Goal: Task Accomplishment & Management: Manage account settings

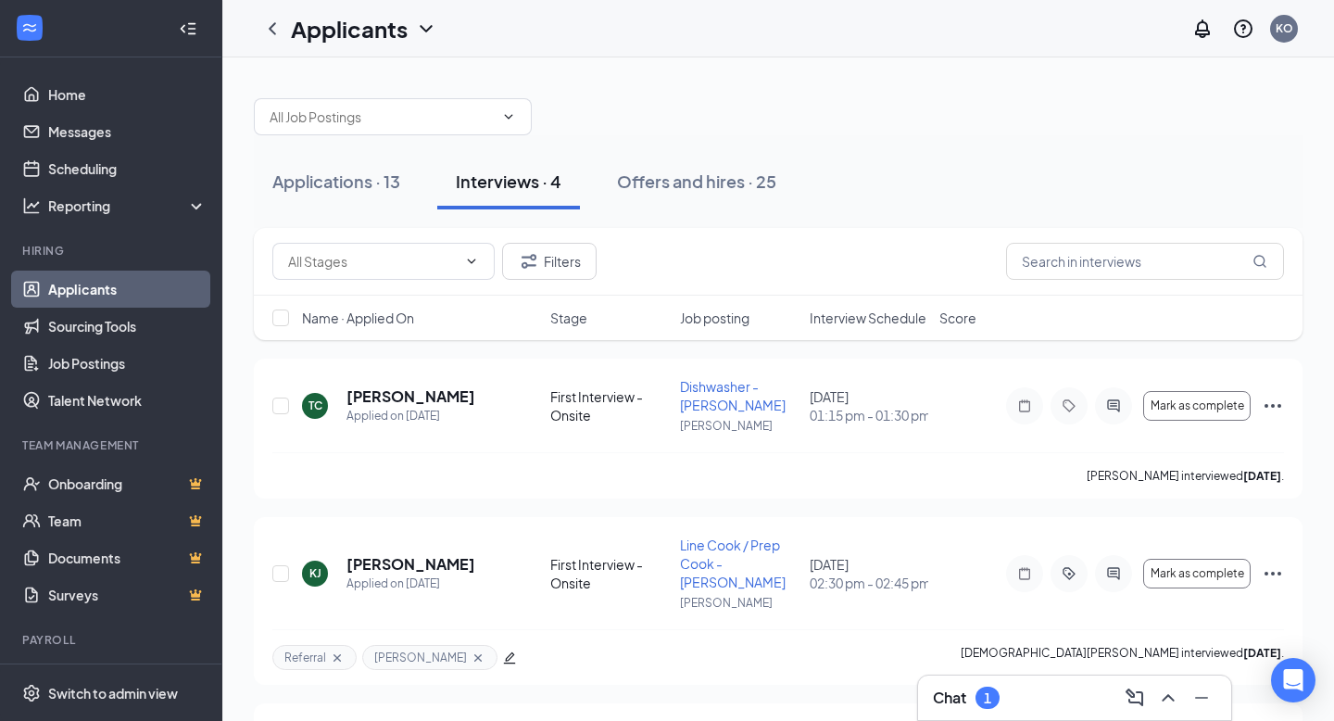
click at [405, 394] on h5 "[PERSON_NAME]" at bounding box center [411, 396] width 129 height 20
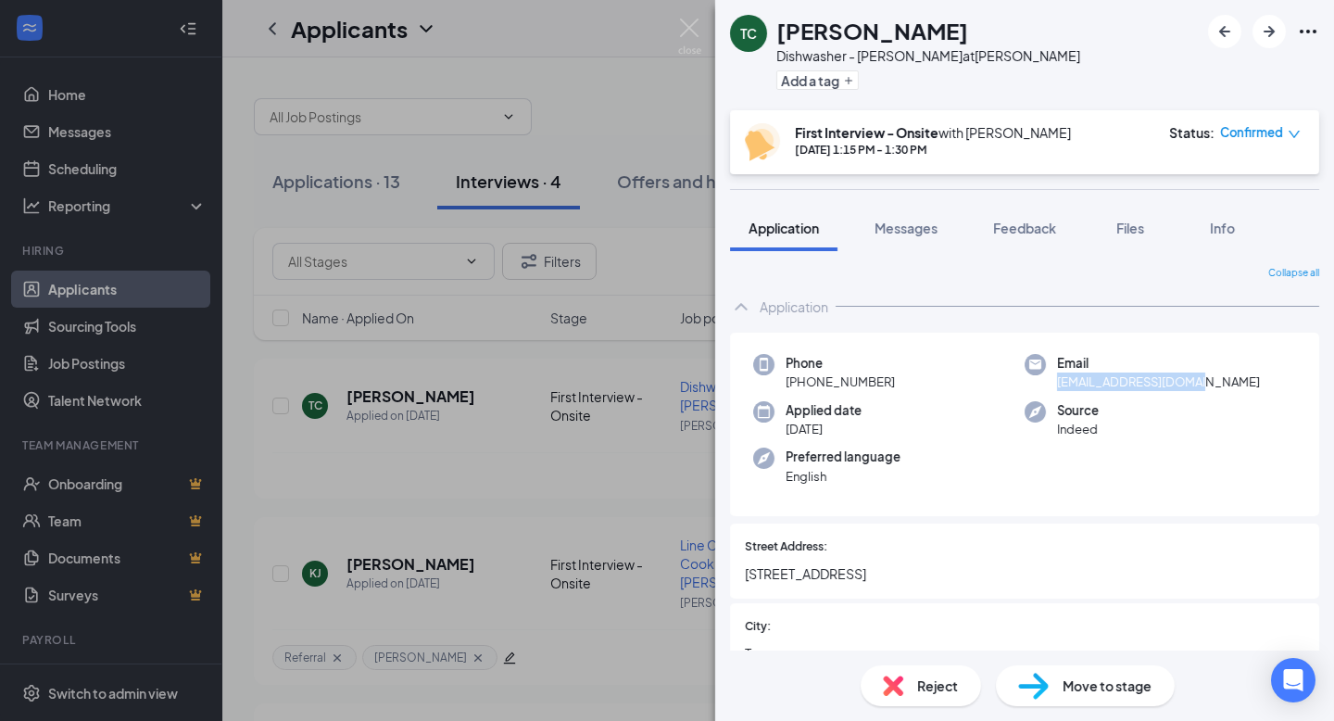
drag, startPoint x: 1197, startPoint y: 380, endPoint x: 1059, endPoint y: 378, distance: 138.1
click at [1059, 378] on div "Email [EMAIL_ADDRESS][DOMAIN_NAME]" at bounding box center [1161, 373] width 272 height 38
copy span "[EMAIL_ADDRESS][DOMAIN_NAME]"
click at [685, 29] on img at bounding box center [689, 37] width 23 height 36
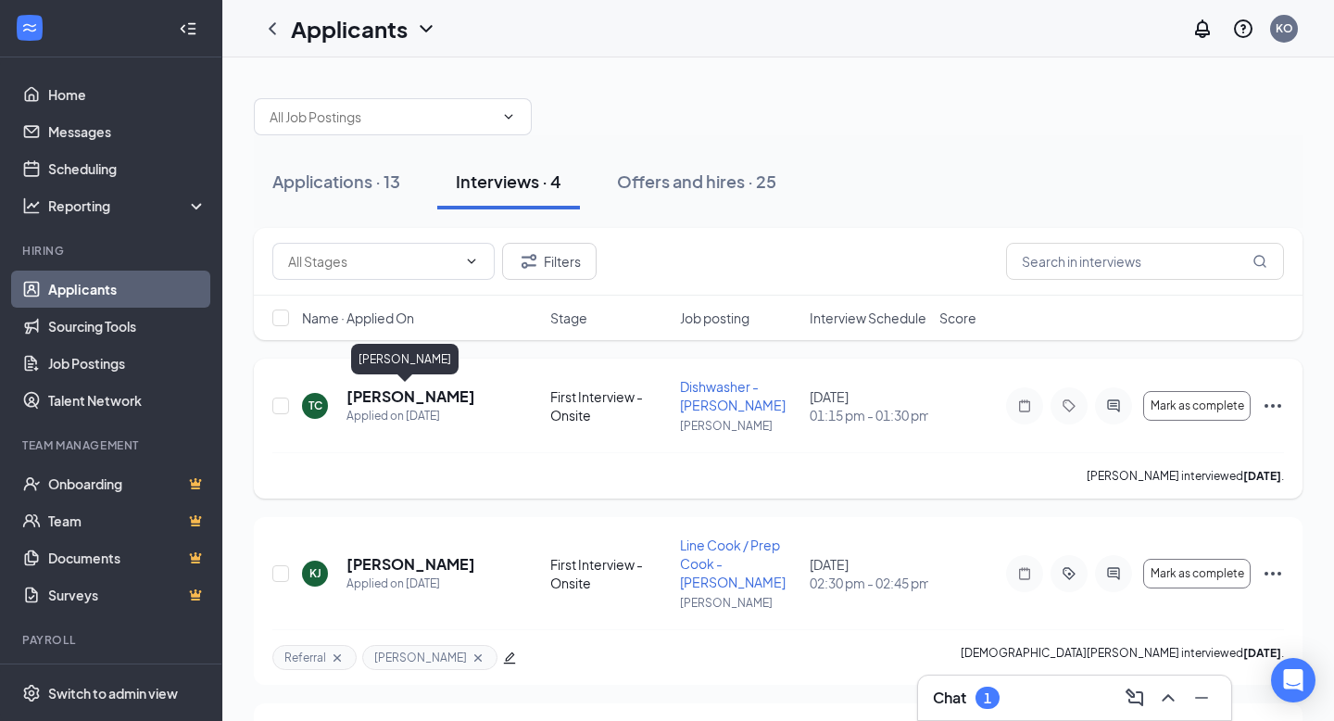
click at [405, 391] on h5 "[PERSON_NAME]" at bounding box center [411, 396] width 129 height 20
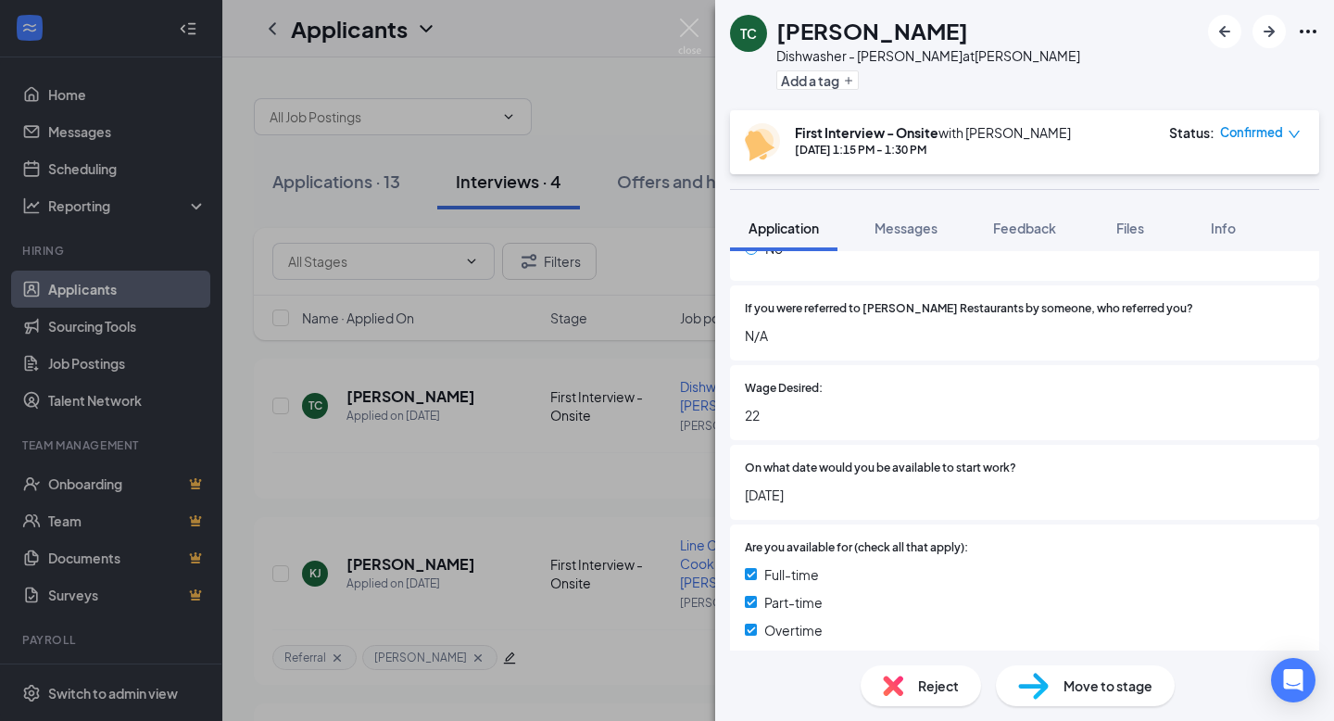
scroll to position [648, 0]
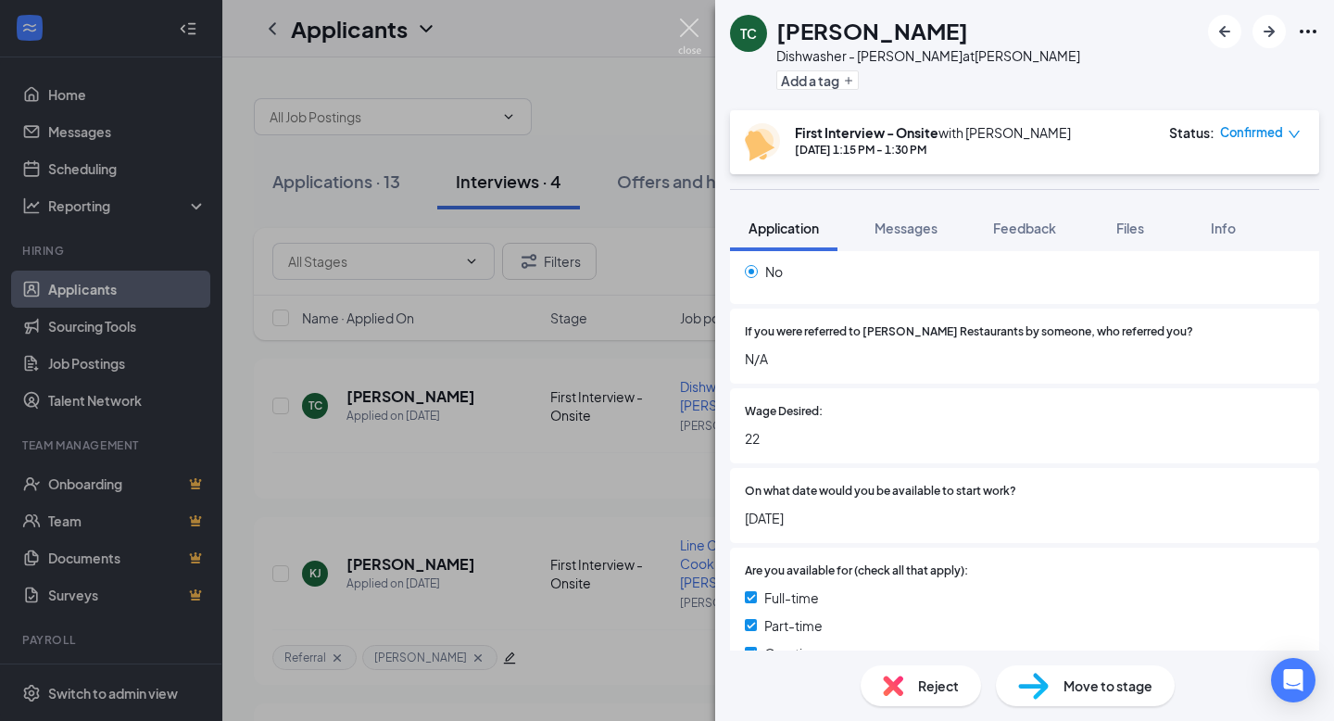
click at [688, 32] on img at bounding box center [689, 37] width 23 height 36
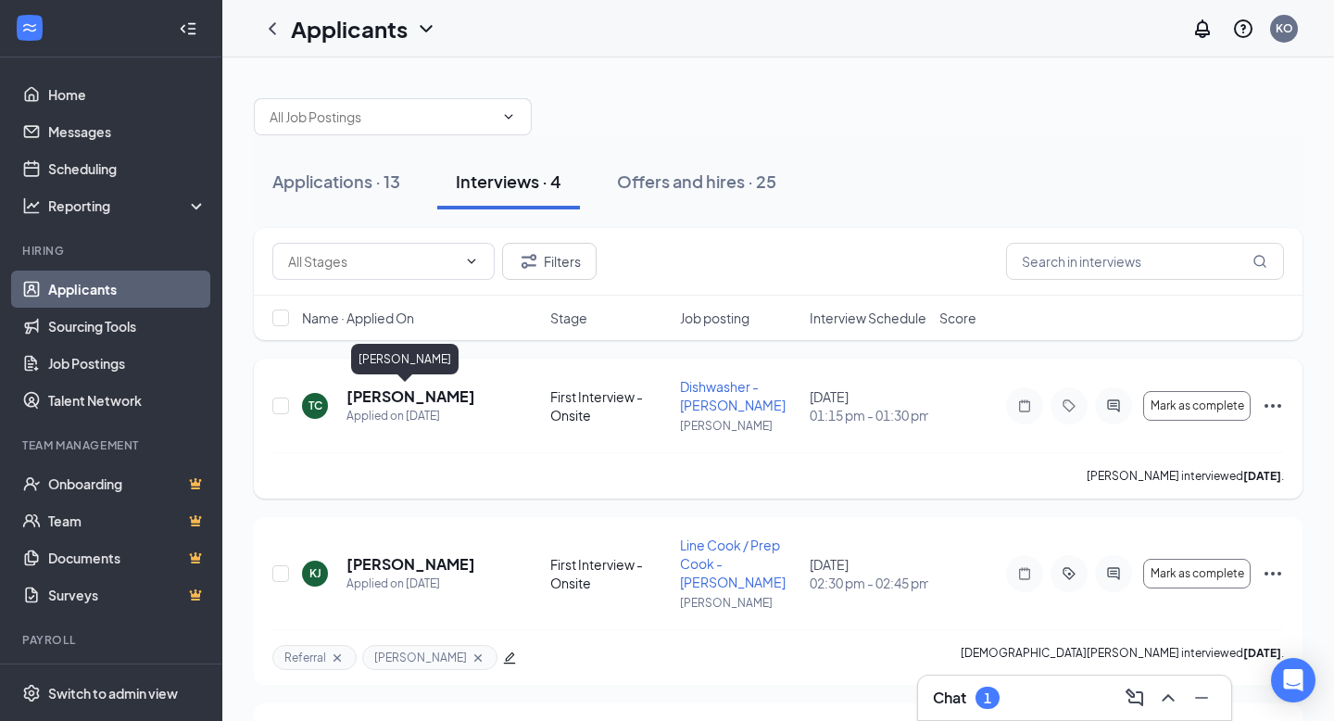
click at [384, 391] on h5 "[PERSON_NAME]" at bounding box center [411, 396] width 129 height 20
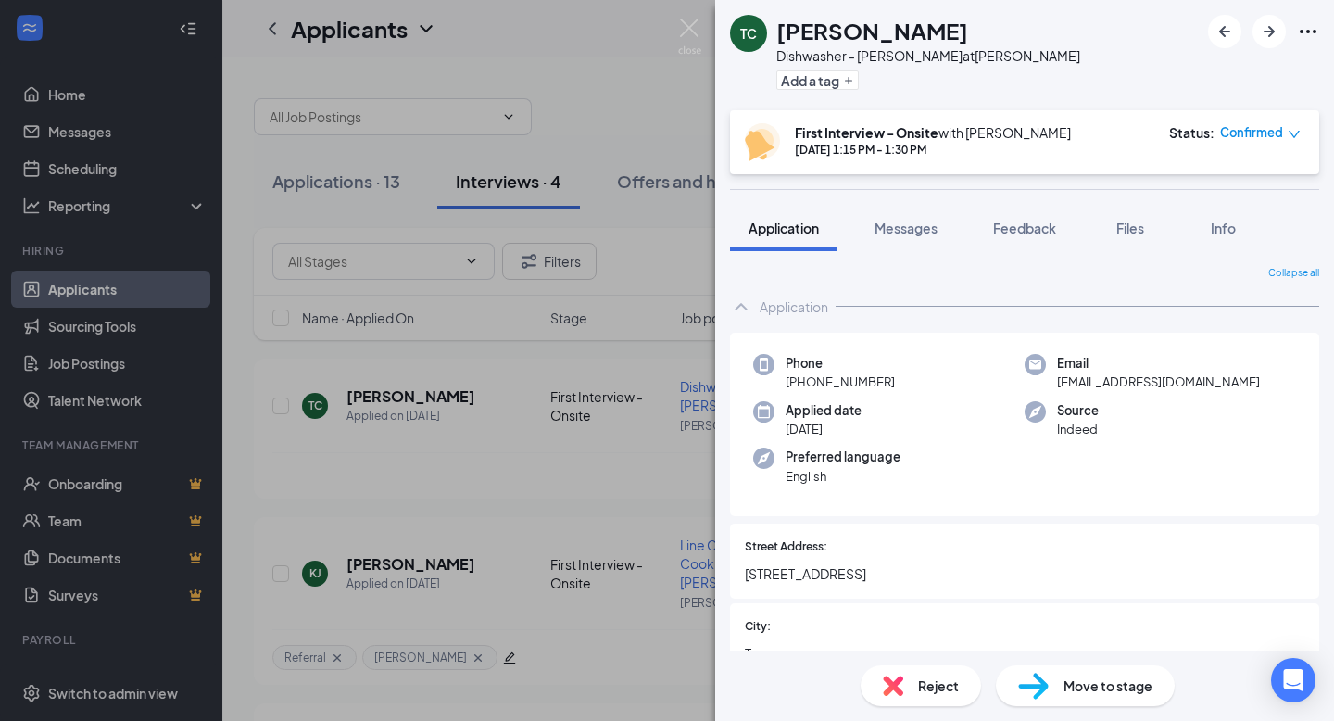
click at [1075, 689] on span "Move to stage" at bounding box center [1108, 686] width 89 height 20
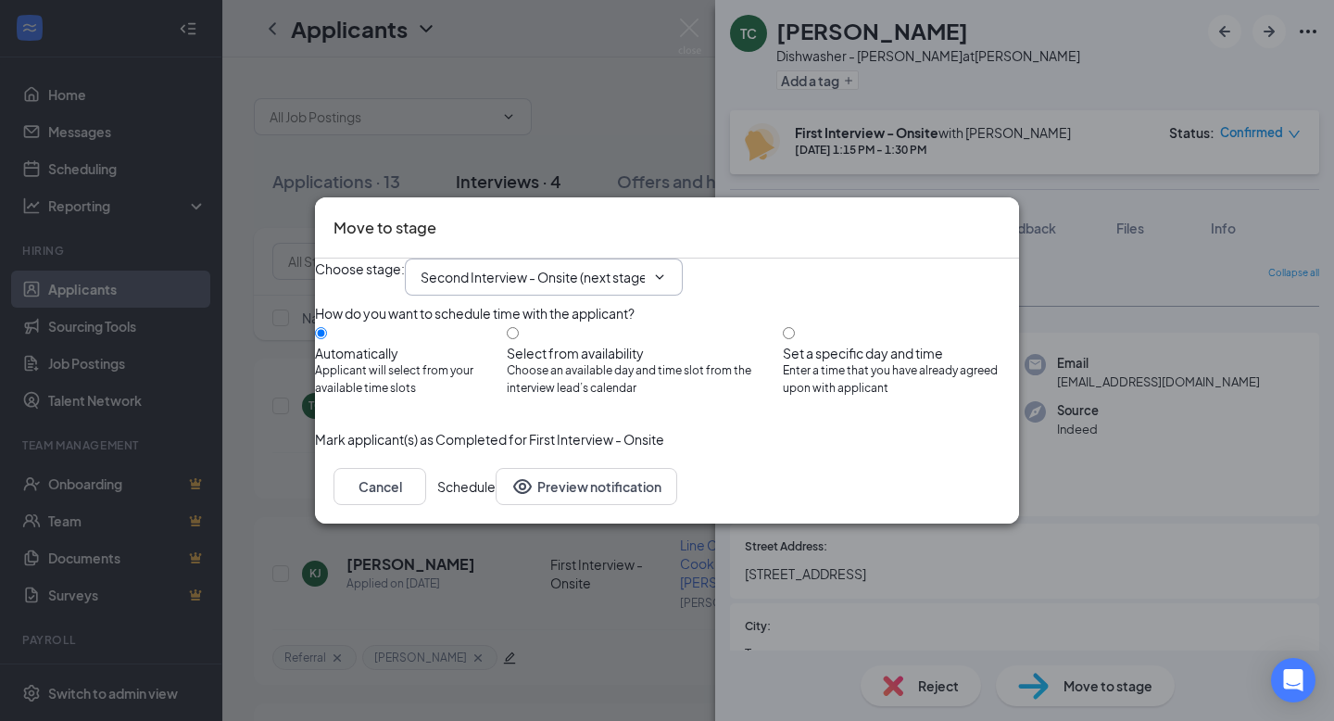
click at [596, 259] on span "Second Interview - Onsite (next stage)" at bounding box center [544, 277] width 278 height 37
click at [635, 267] on input "Second Interview - Onsite (next stage)" at bounding box center [533, 277] width 224 height 20
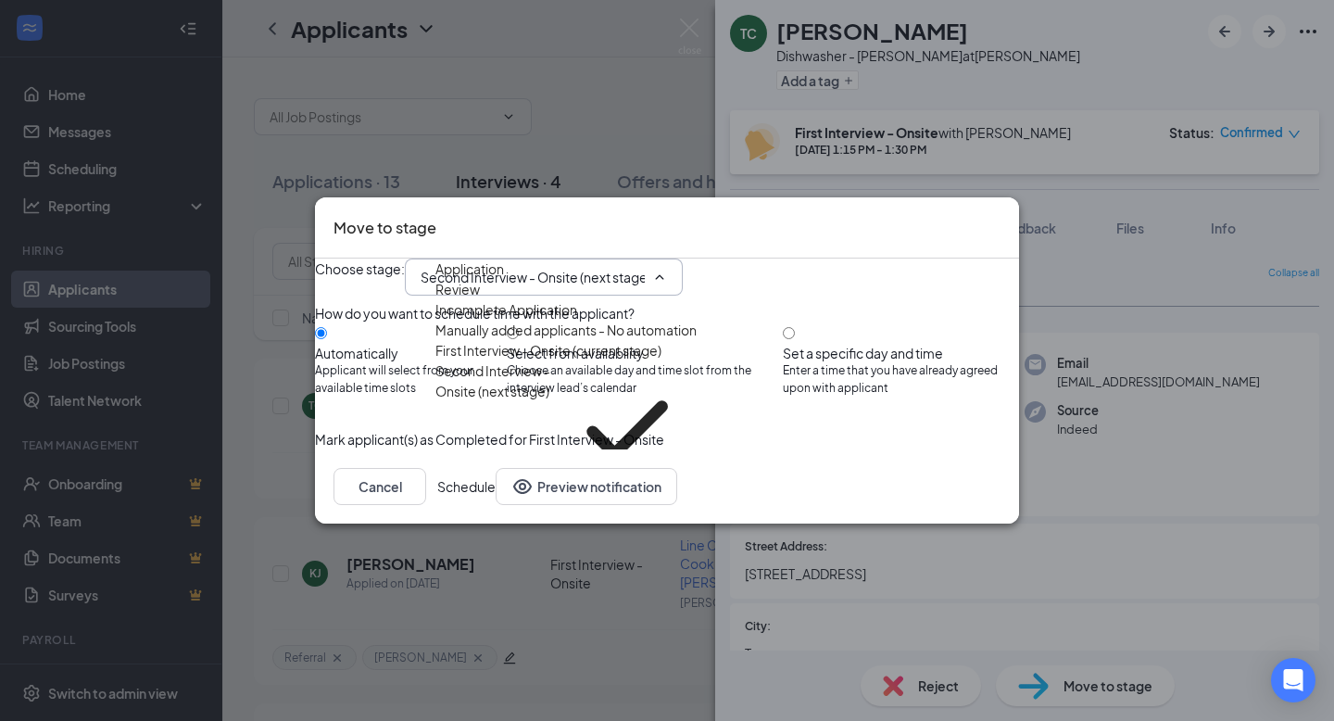
scroll to position [60, 0]
click at [469, 499] on div "Hired" at bounding box center [452, 509] width 33 height 20
type input "Hired"
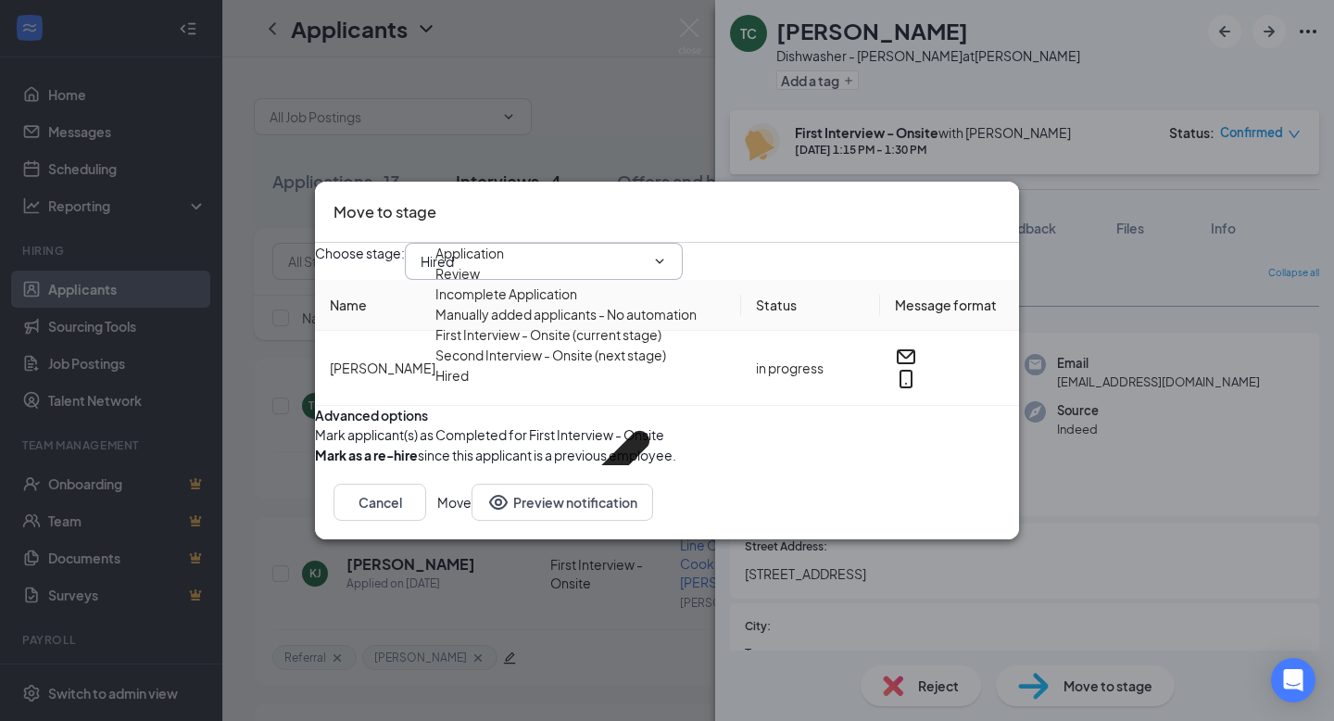
scroll to position [41, 0]
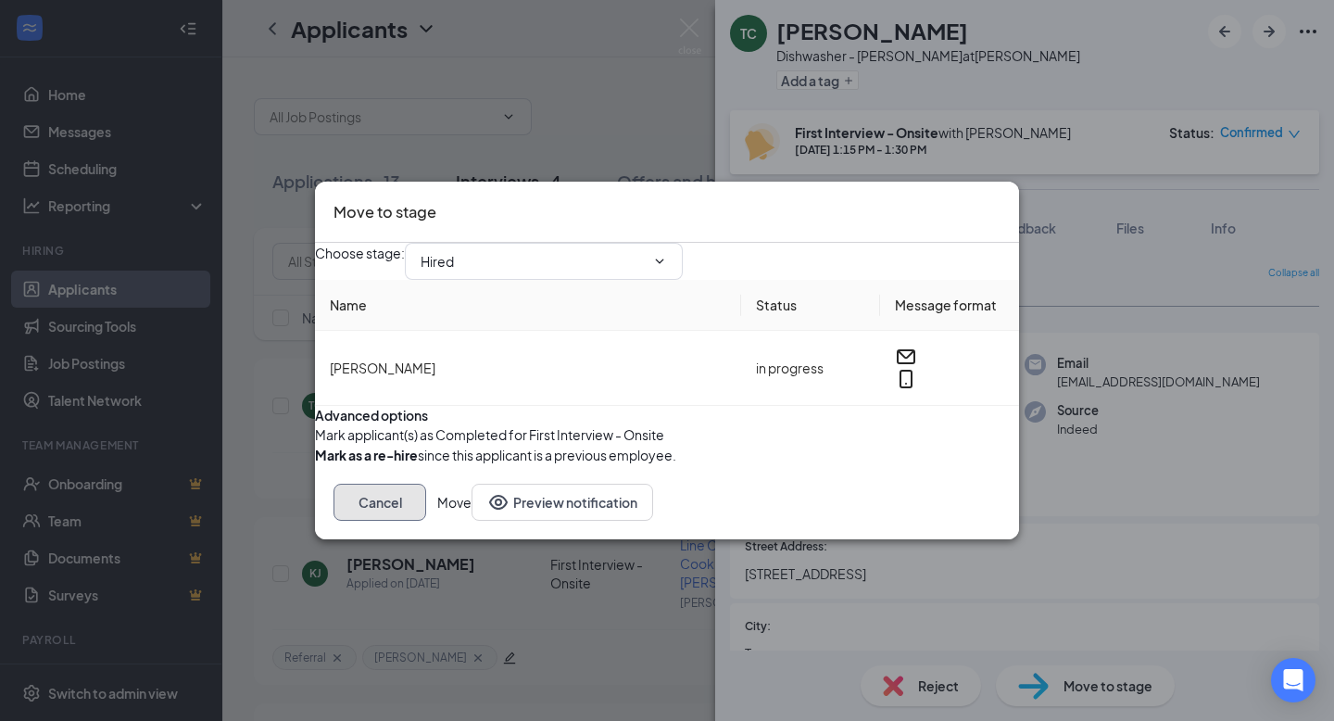
click at [426, 521] on button "Cancel" at bounding box center [380, 502] width 93 height 37
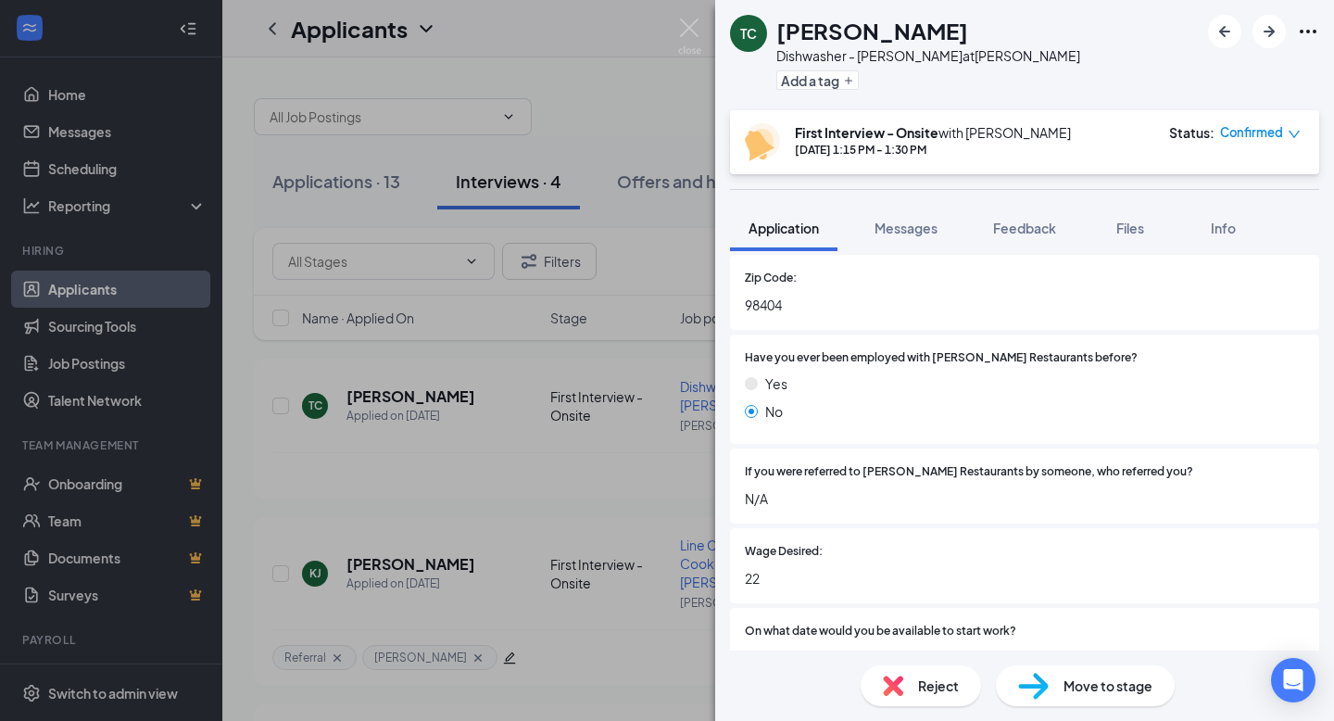
scroll to position [512, 0]
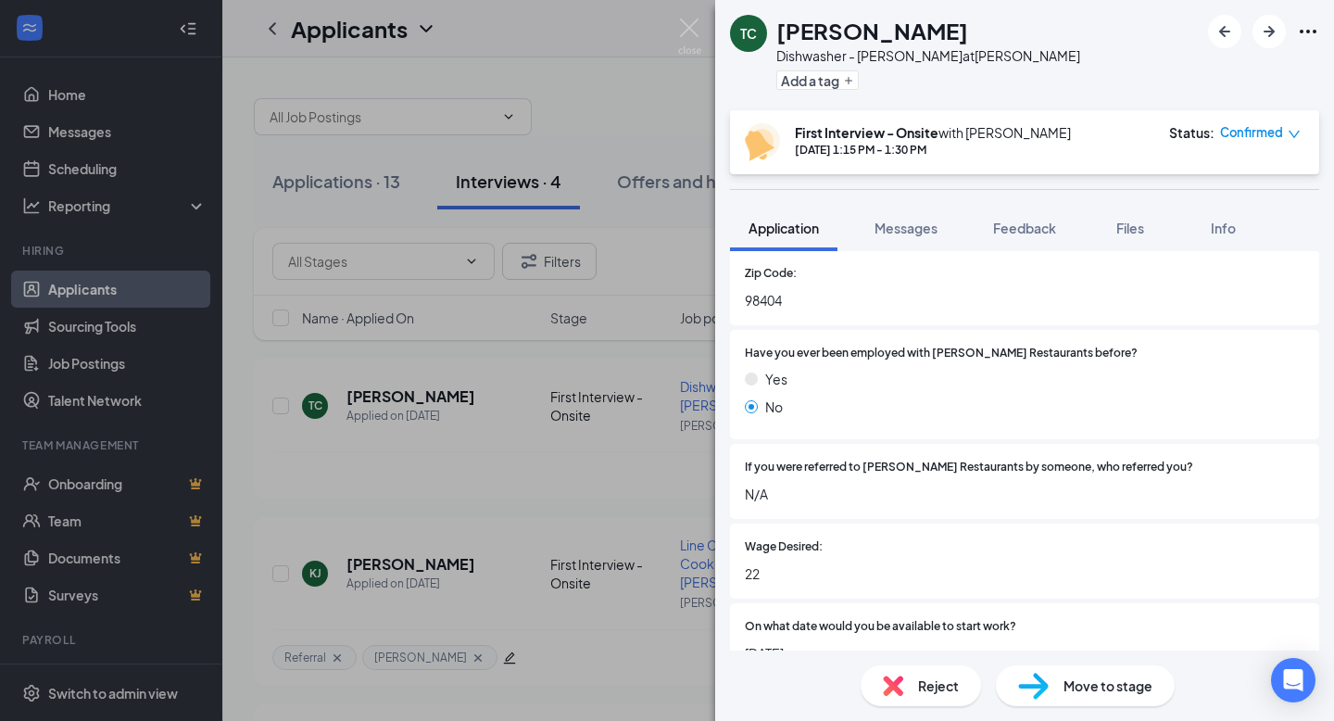
click at [1100, 681] on span "Move to stage" at bounding box center [1108, 686] width 89 height 20
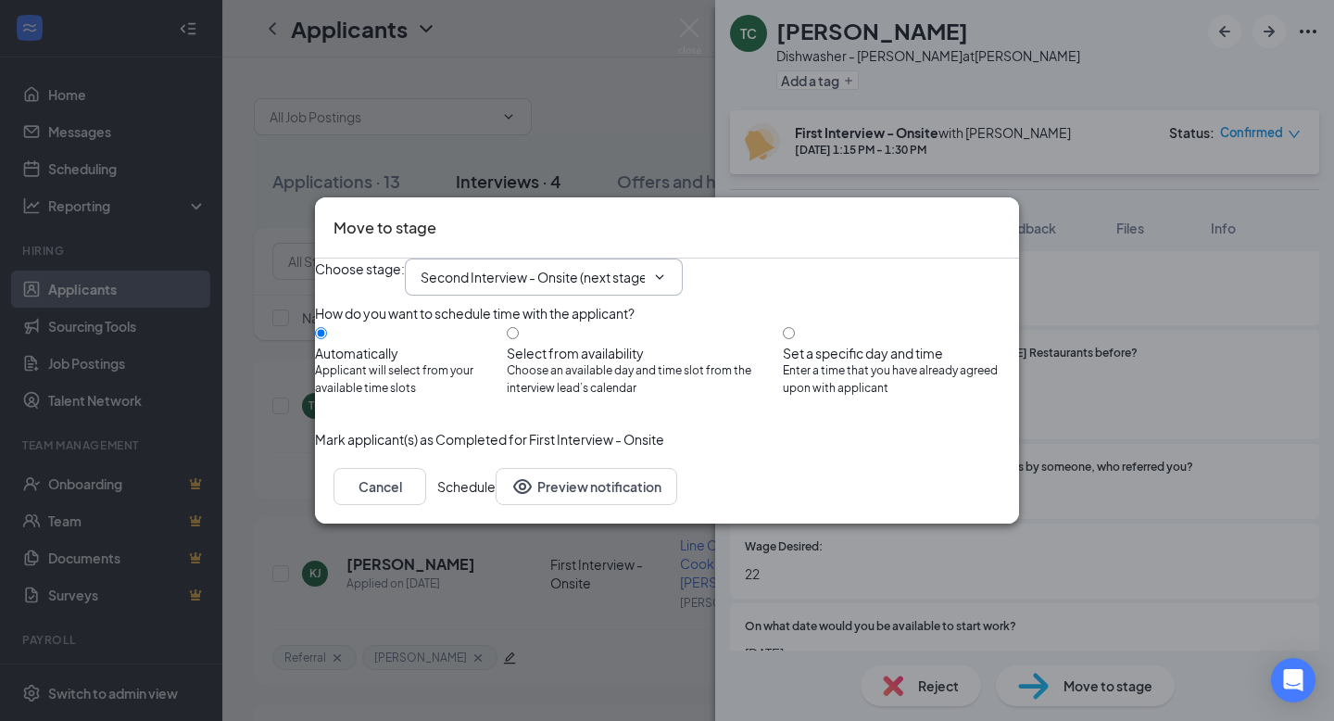
click at [645, 267] on input "Second Interview - Onsite (next stage)" at bounding box center [533, 277] width 224 height 20
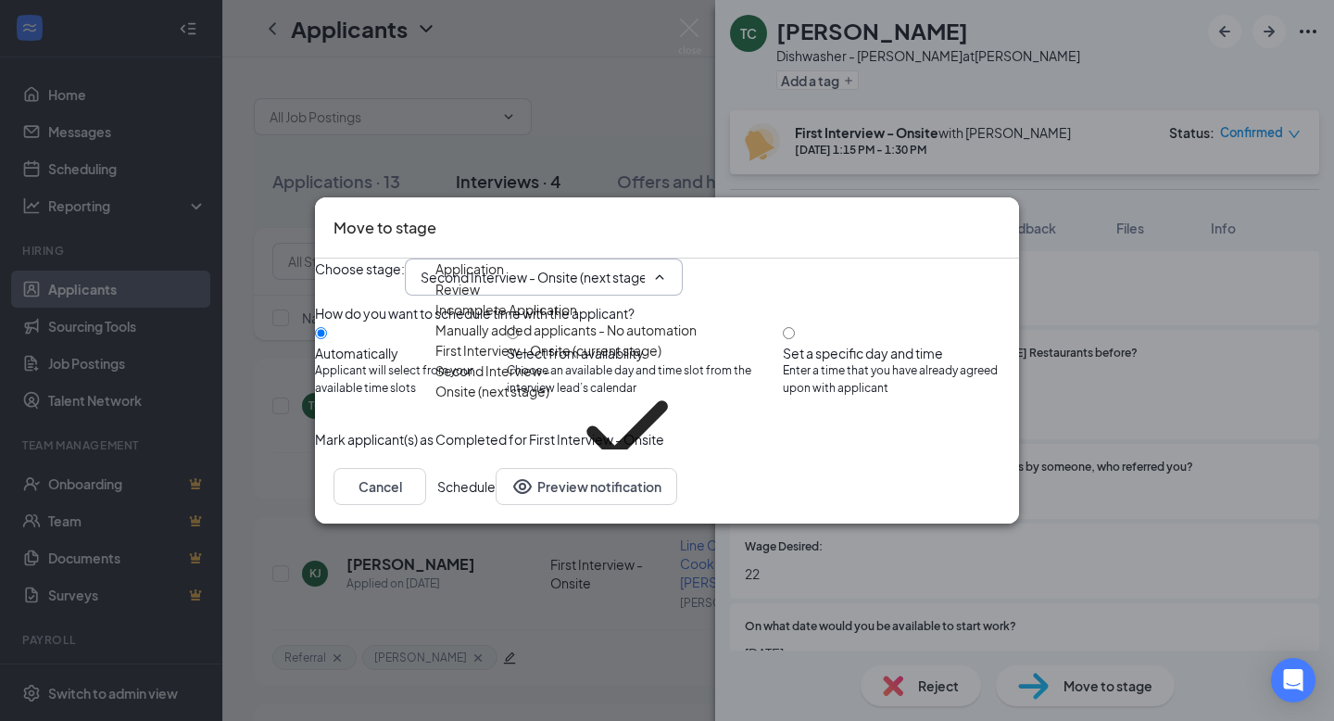
scroll to position [61, 0]
click at [469, 499] on div "Hired" at bounding box center [452, 509] width 33 height 20
type input "Hired"
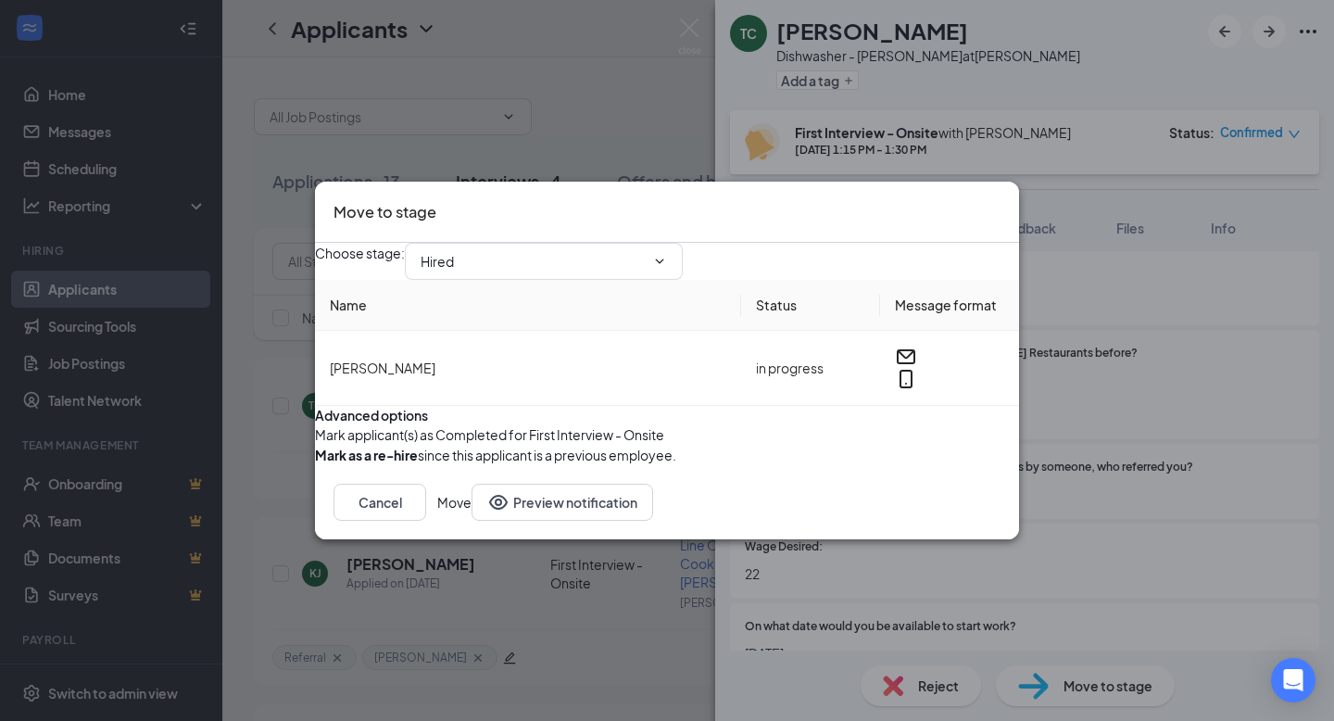
click at [315, 465] on button "button" at bounding box center [315, 455] width 0 height 20
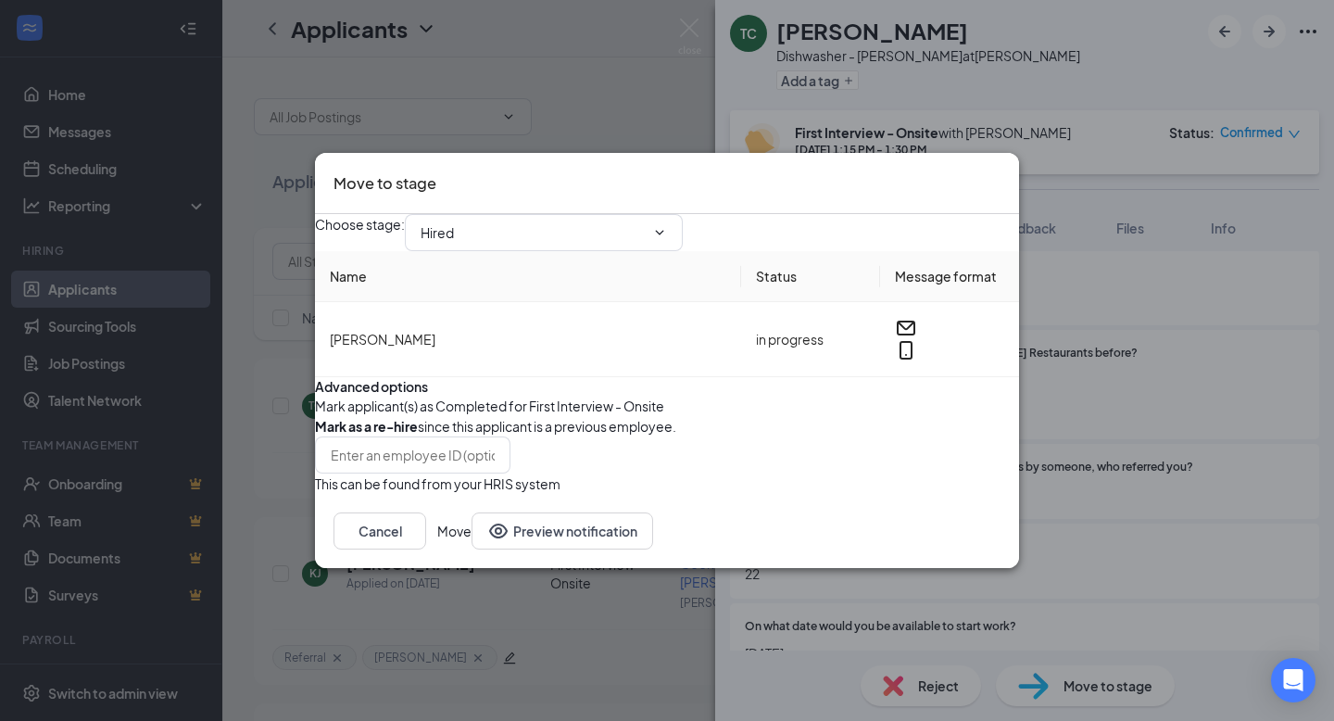
click at [315, 436] on button "button" at bounding box center [315, 426] width 0 height 20
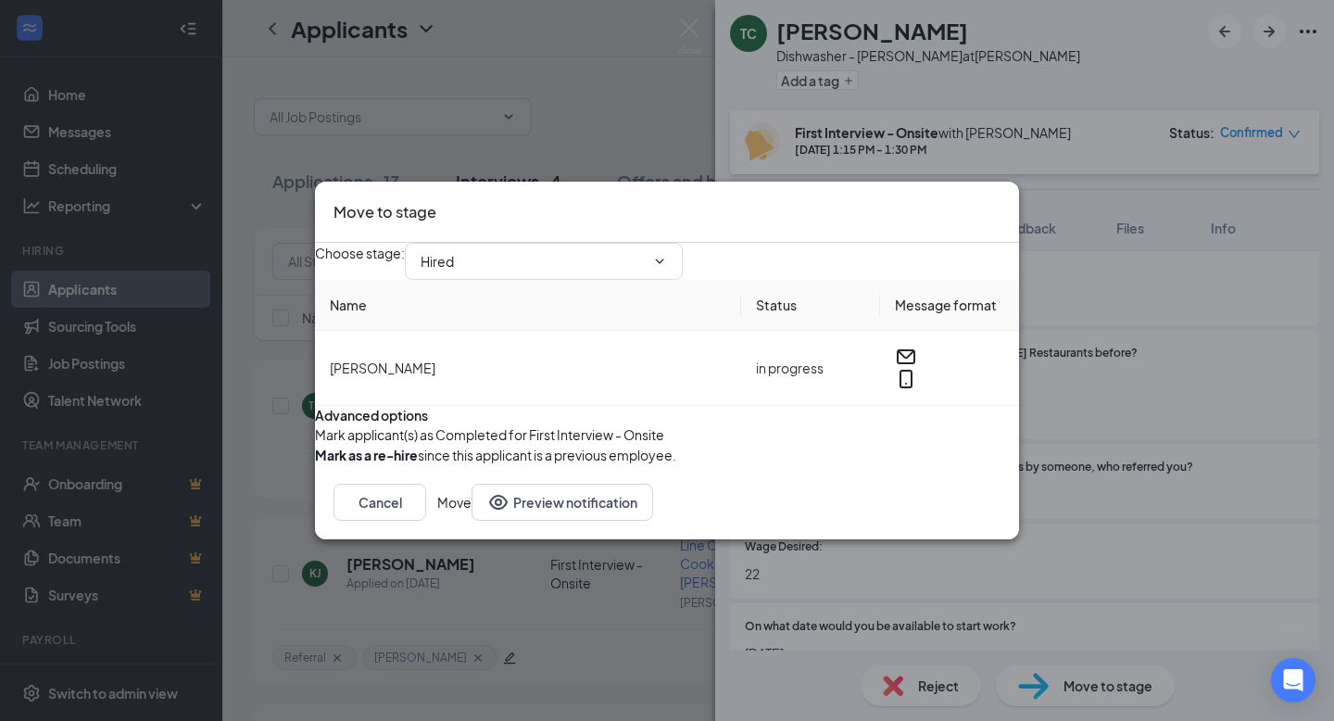
click at [472, 521] on button "Move" at bounding box center [454, 502] width 34 height 37
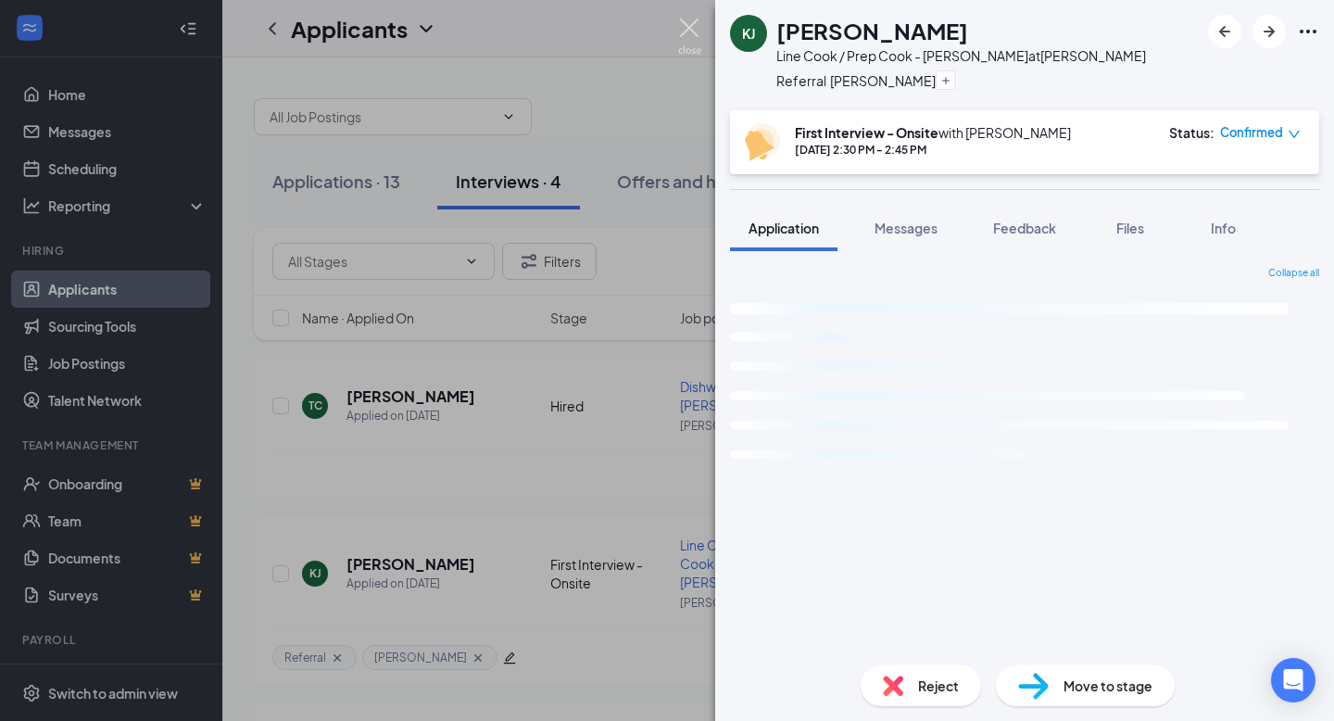
click at [692, 29] on img at bounding box center [689, 37] width 23 height 36
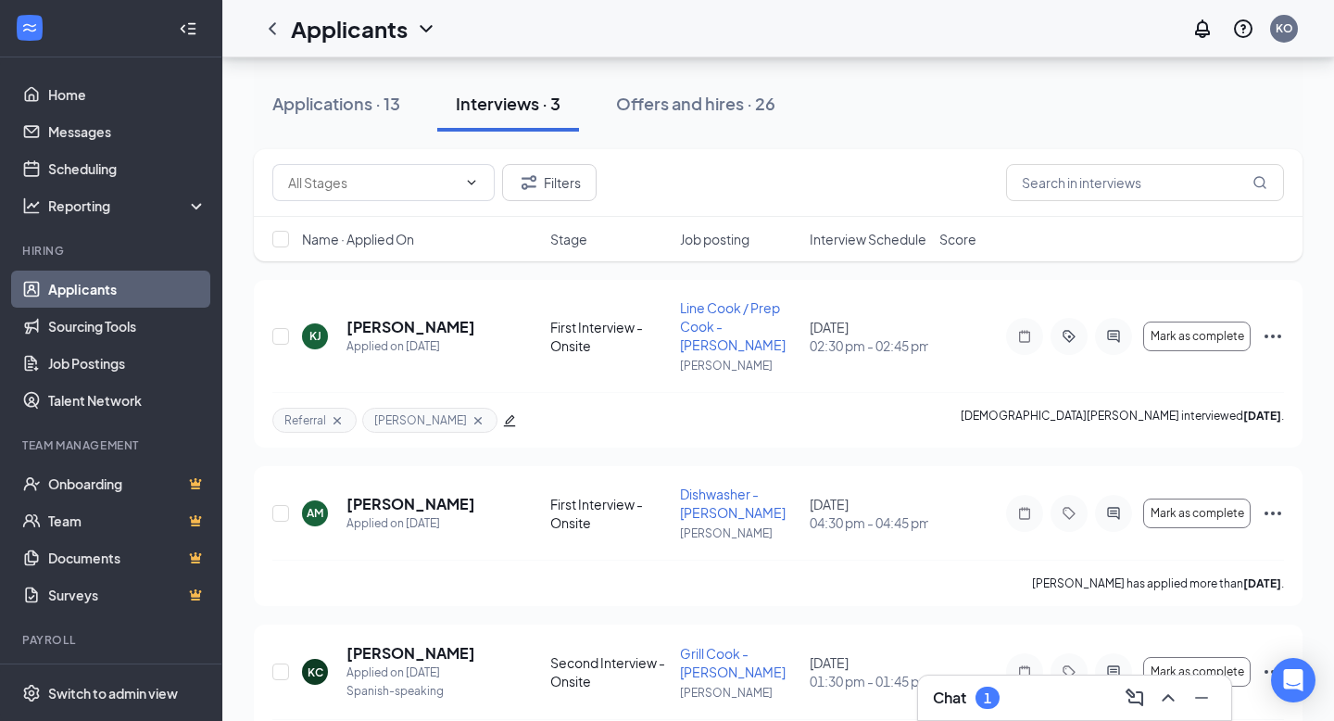
scroll to position [145, 0]
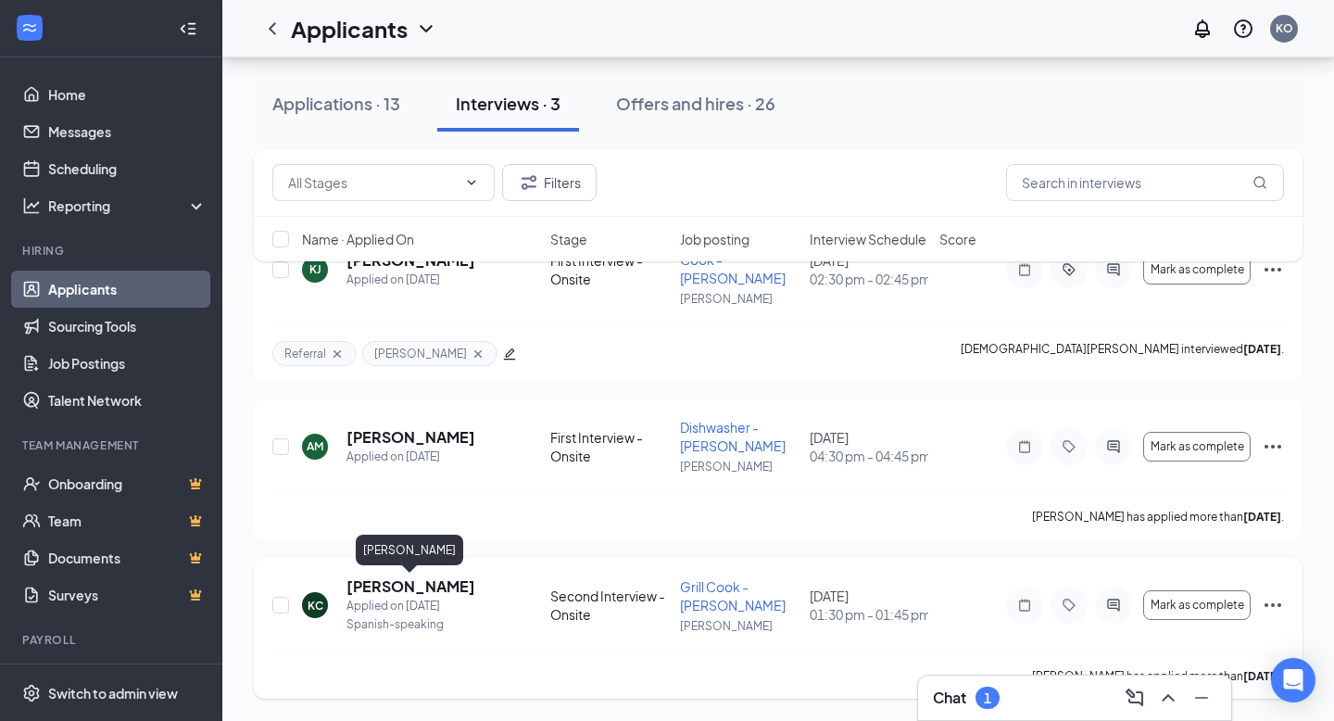
click at [395, 591] on h5 "[PERSON_NAME]" at bounding box center [411, 586] width 129 height 20
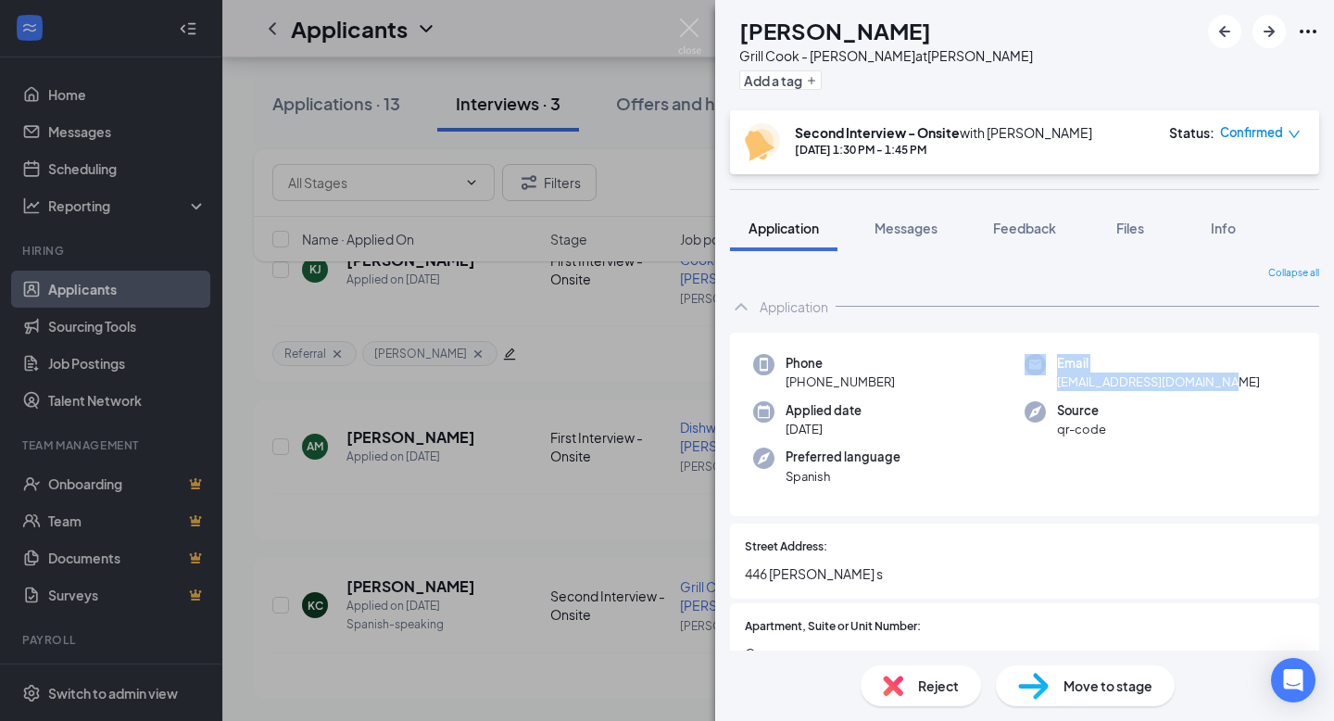
drag, startPoint x: 1233, startPoint y: 382, endPoint x: 1047, endPoint y: 373, distance: 185.5
click at [1047, 373] on div "Email [EMAIL_ADDRESS][DOMAIN_NAME]" at bounding box center [1161, 373] width 272 height 38
click at [1065, 388] on span "[EMAIL_ADDRESS][DOMAIN_NAME]" at bounding box center [1158, 382] width 203 height 19
drag, startPoint x: 1056, startPoint y: 382, endPoint x: 1239, endPoint y: 383, distance: 182.6
click at [1239, 383] on div "Email [EMAIL_ADDRESS][DOMAIN_NAME]" at bounding box center [1161, 373] width 272 height 38
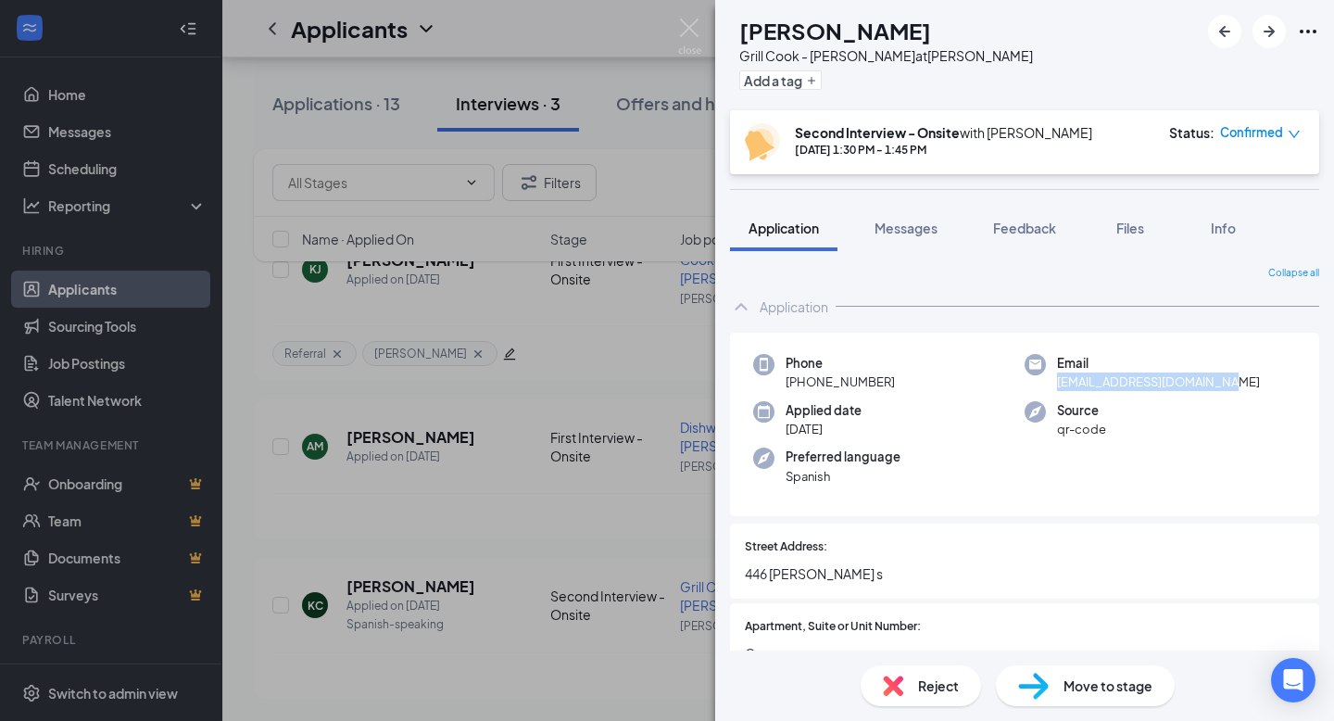
copy span "[EMAIL_ADDRESS][DOMAIN_NAME]"
click at [694, 30] on img at bounding box center [689, 37] width 23 height 36
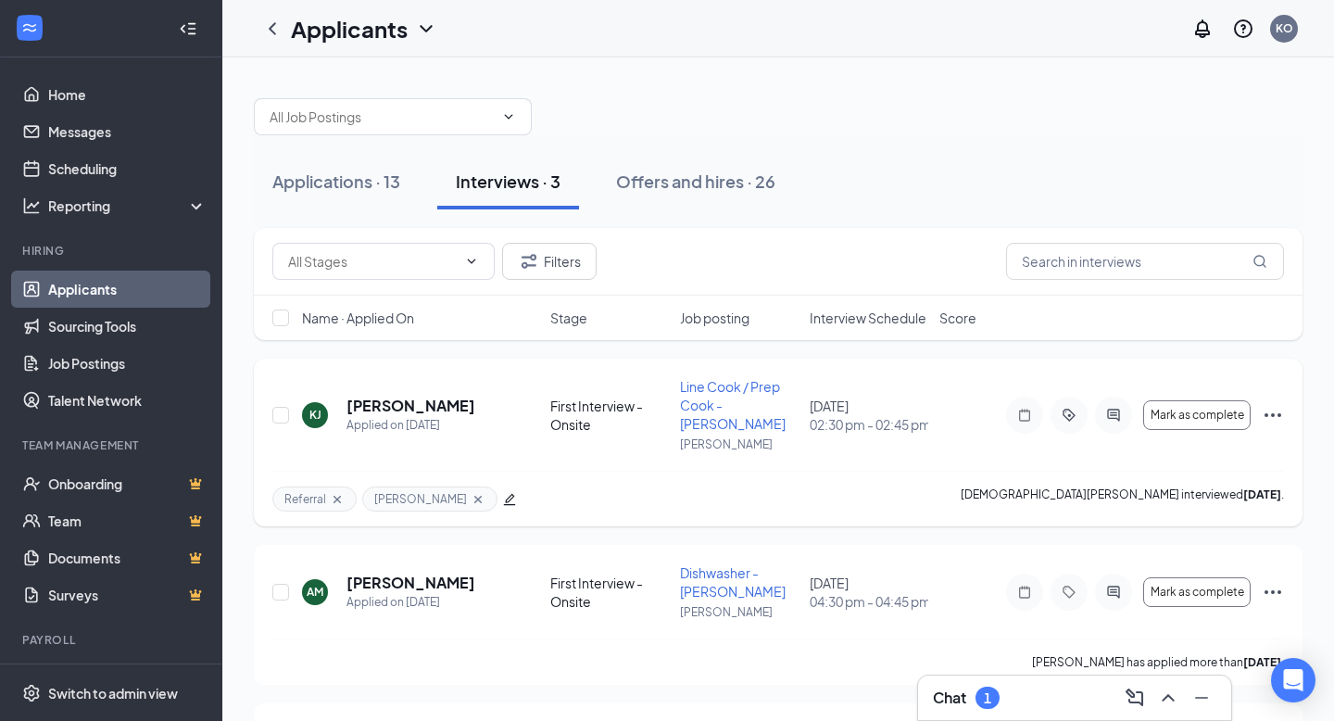
scroll to position [145, 0]
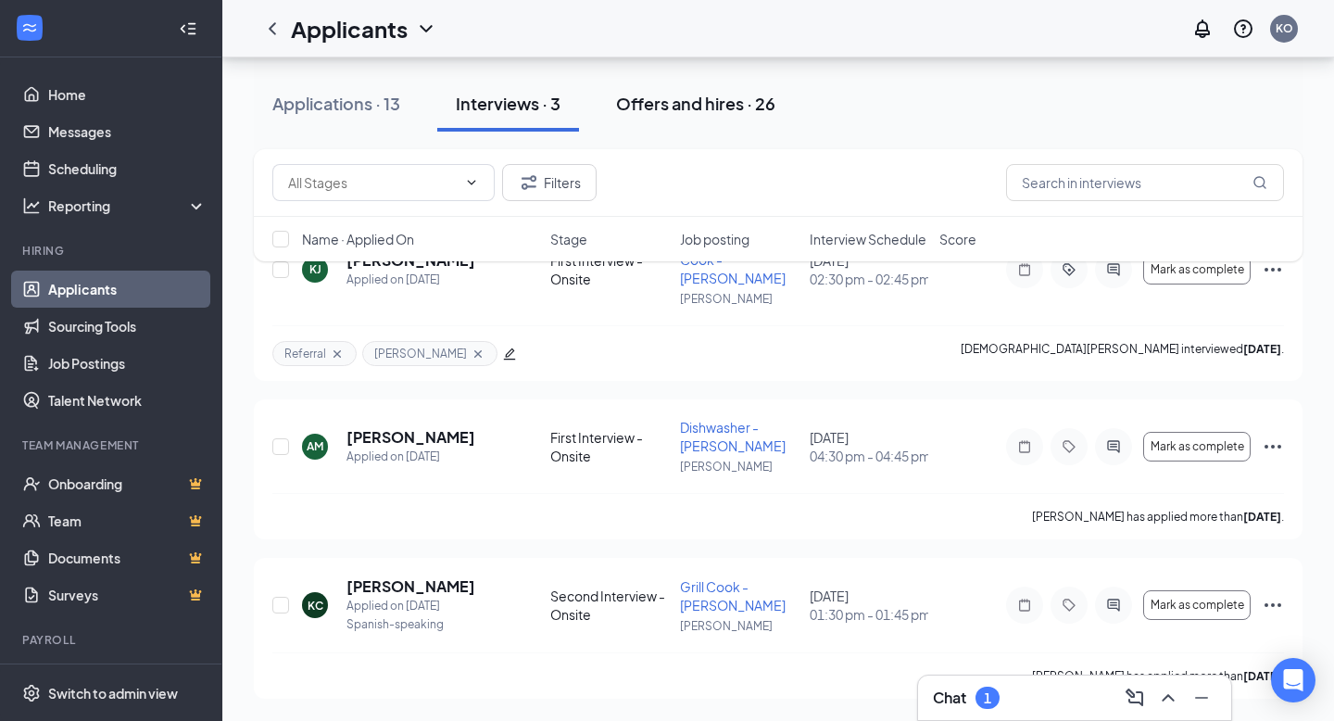
click at [718, 104] on div "Offers and hires · 26" at bounding box center [695, 103] width 159 height 23
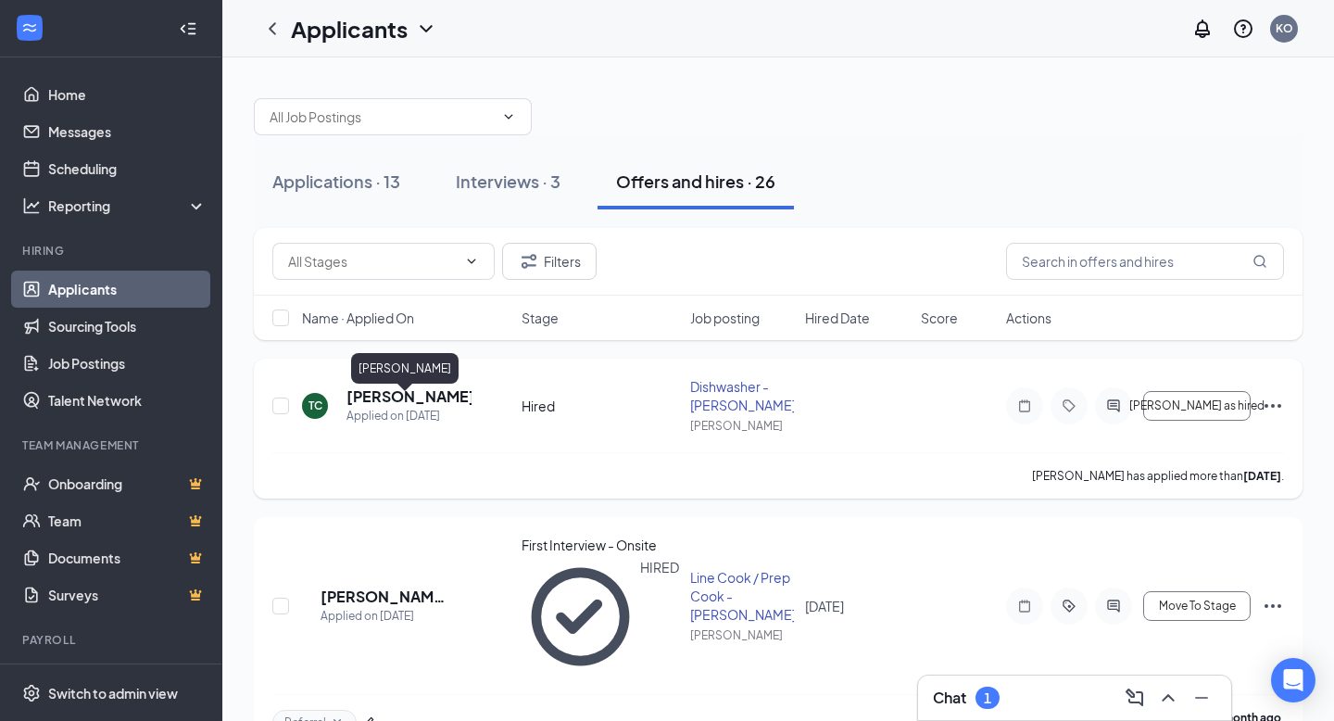
click at [401, 406] on h5 "[PERSON_NAME]" at bounding box center [409, 396] width 125 height 20
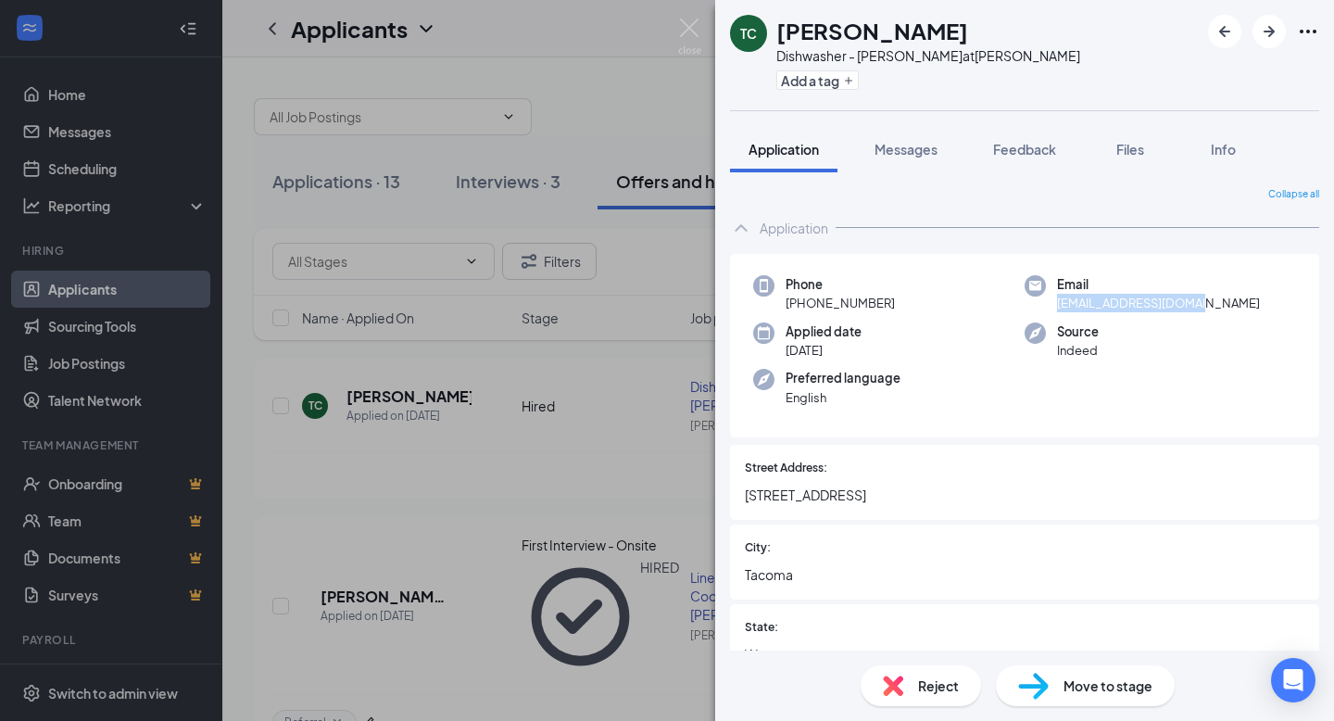
drag, startPoint x: 1215, startPoint y: 302, endPoint x: 1098, endPoint y: 390, distance: 146.2
click at [1056, 301] on div "Email [EMAIL_ADDRESS][DOMAIN_NAME]" at bounding box center [1161, 294] width 272 height 38
copy span "[EMAIL_ADDRESS][DOMAIN_NAME]"
click at [685, 35] on img at bounding box center [689, 37] width 23 height 36
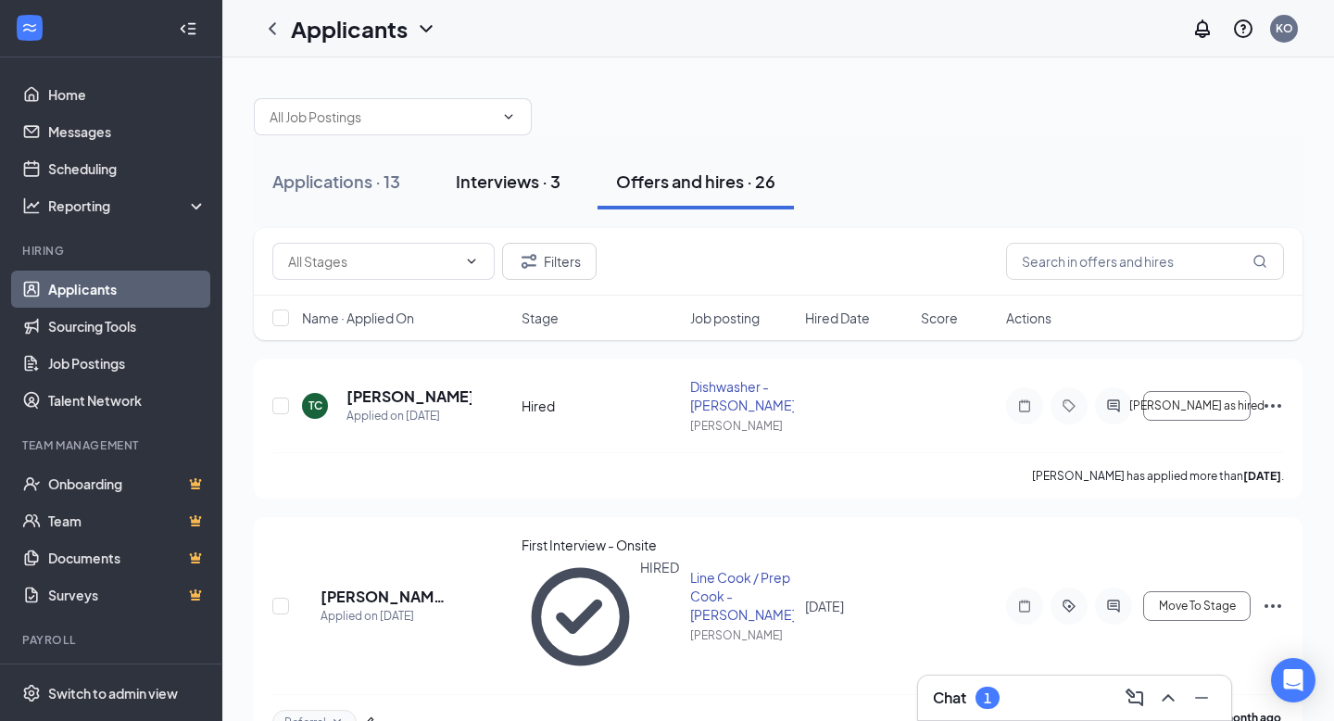
click at [495, 181] on div "Interviews · 3" at bounding box center [508, 181] width 105 height 23
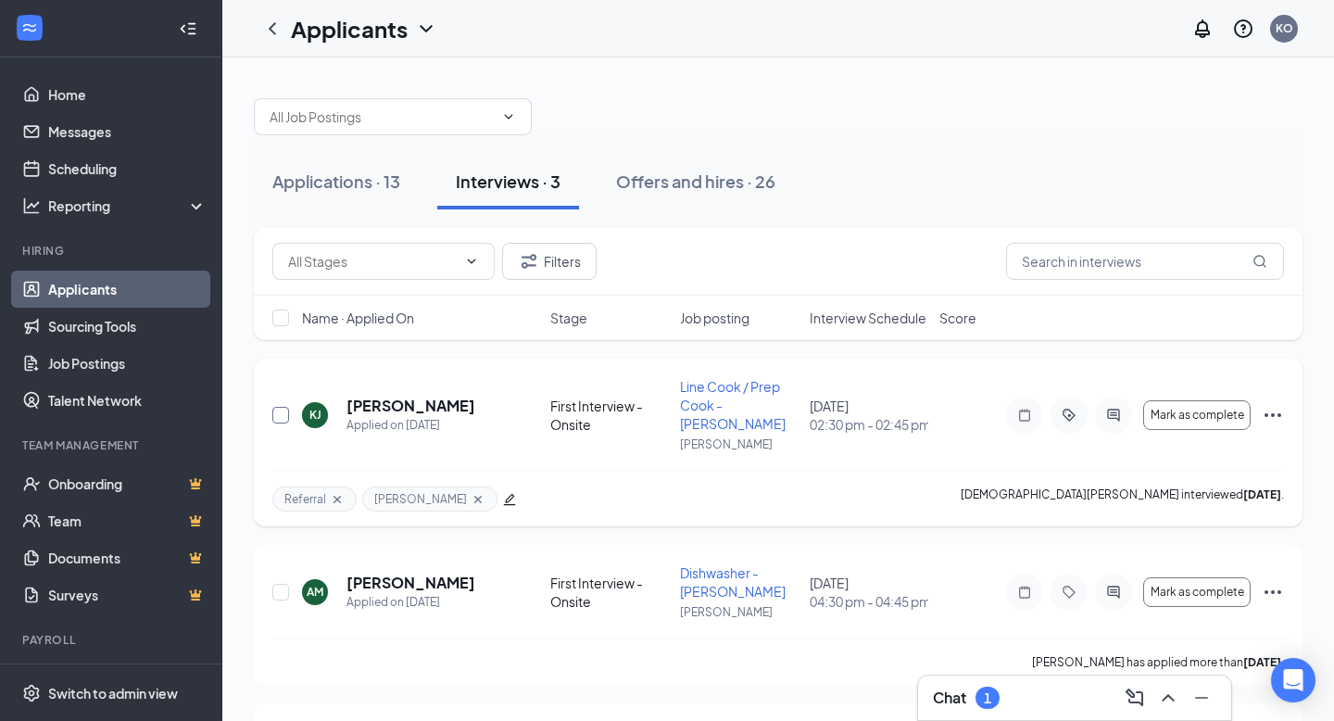
click at [283, 413] on input "checkbox" at bounding box center [280, 415] width 17 height 17
checkbox input "true"
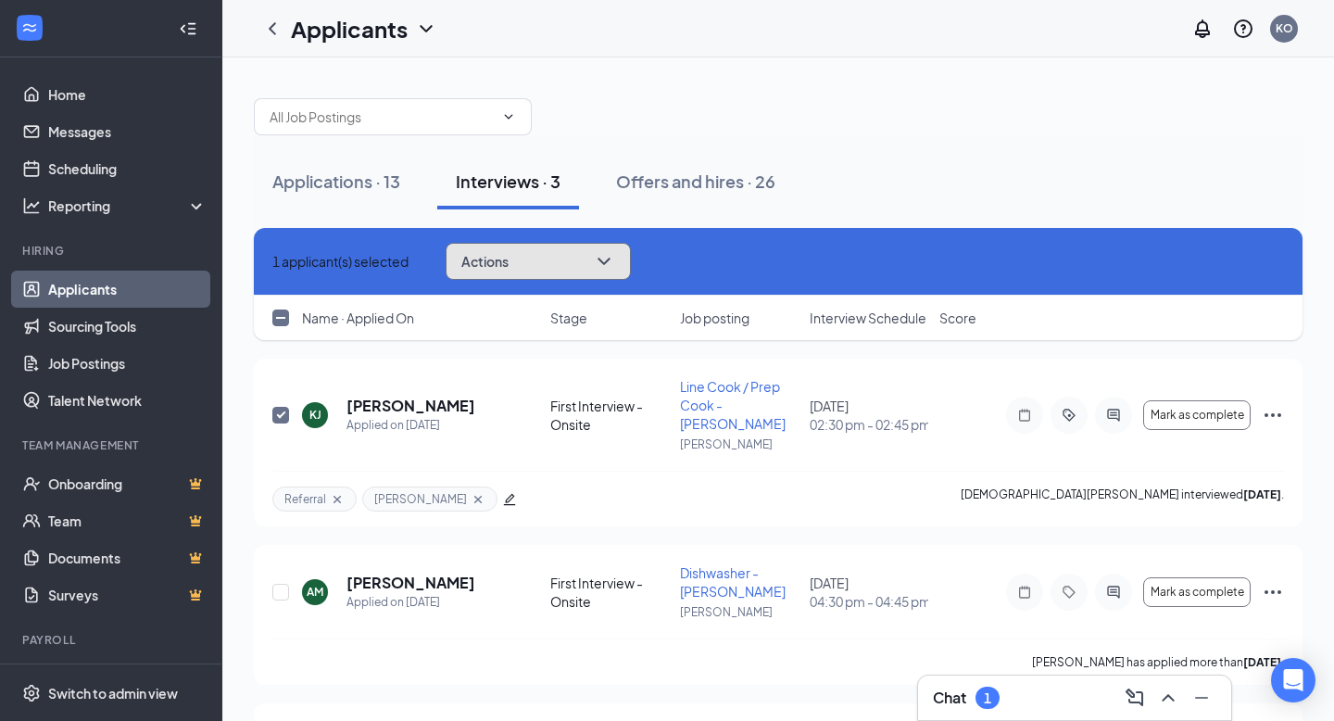
click at [620, 247] on button "Actions" at bounding box center [538, 261] width 185 height 37
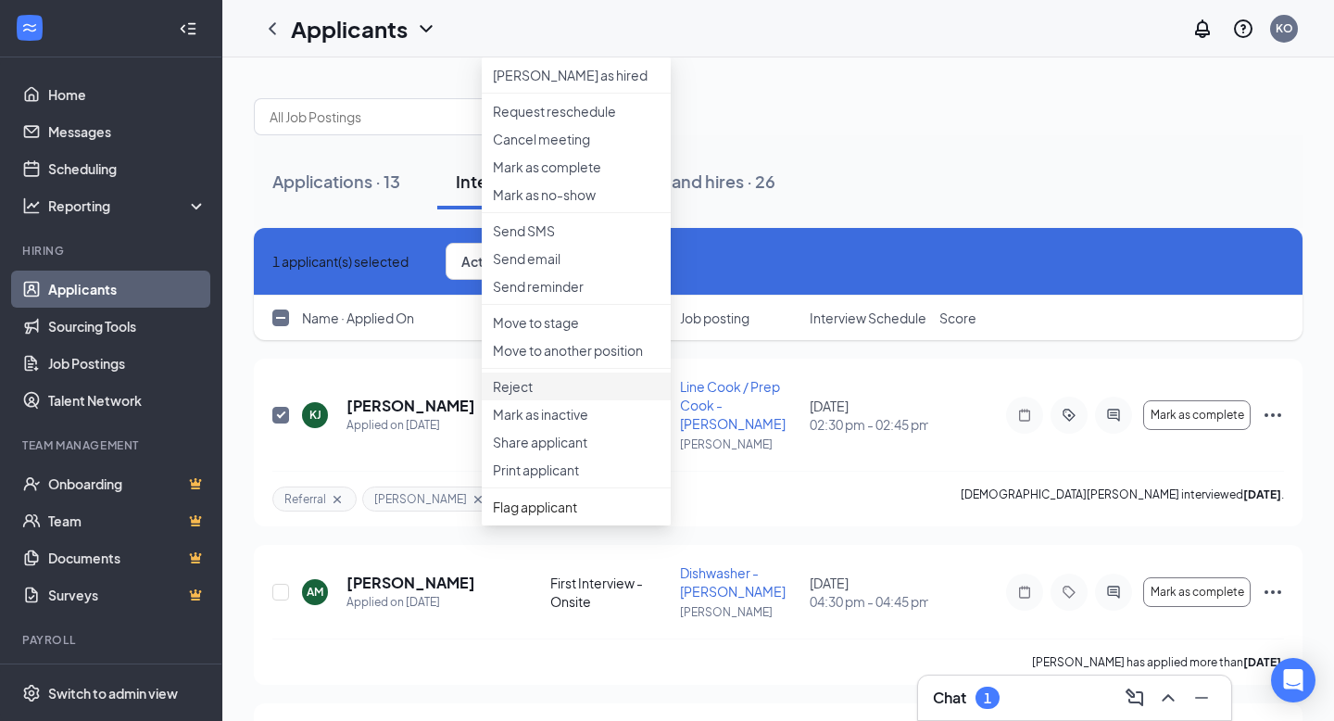
click at [543, 396] on p "Reject" at bounding box center [576, 386] width 167 height 19
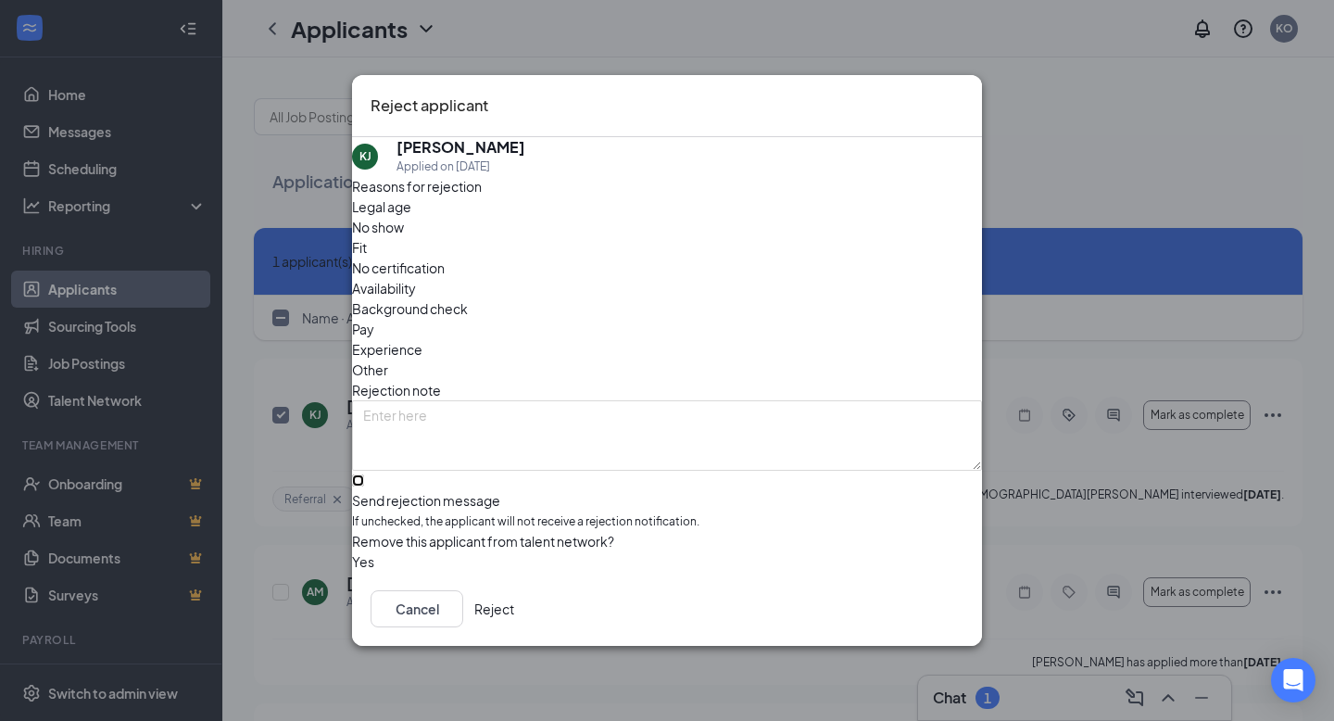
click at [364, 474] on input "Send rejection message If unchecked, the applicant will not receive a rejection…" at bounding box center [358, 480] width 12 height 12
checkbox input "true"
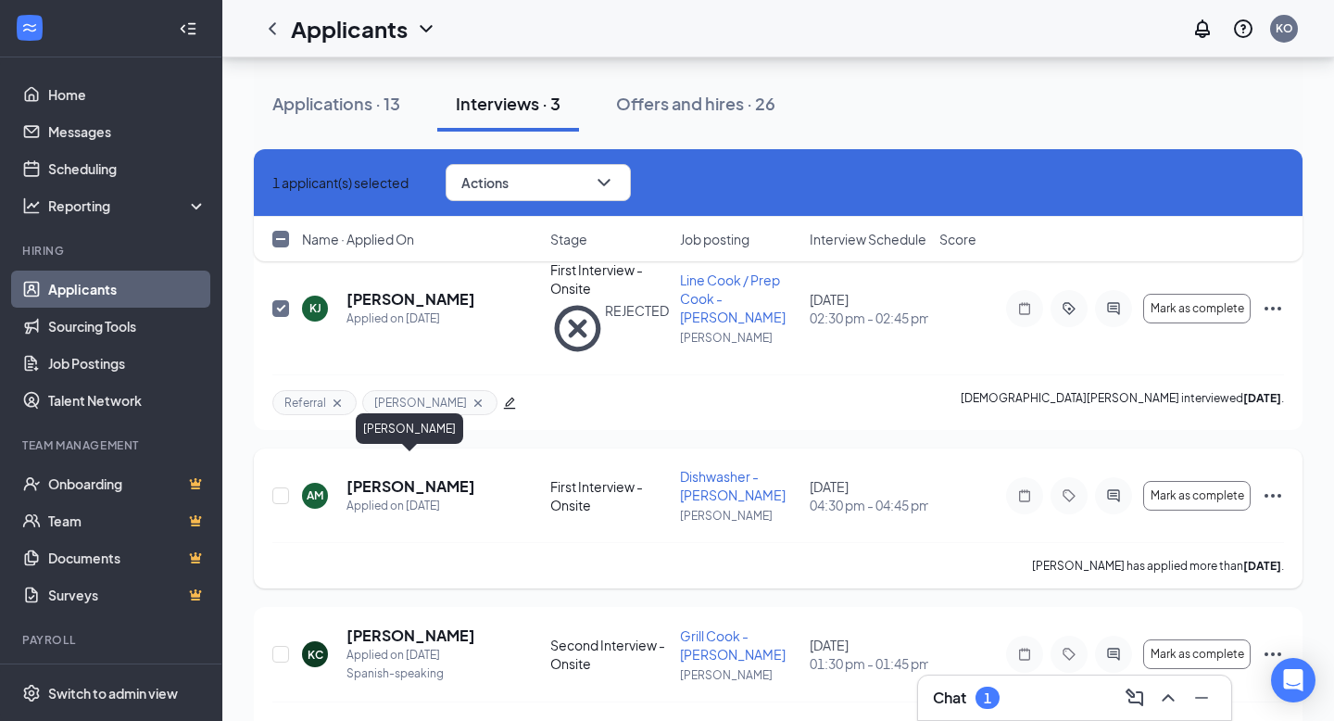
scroll to position [145, 0]
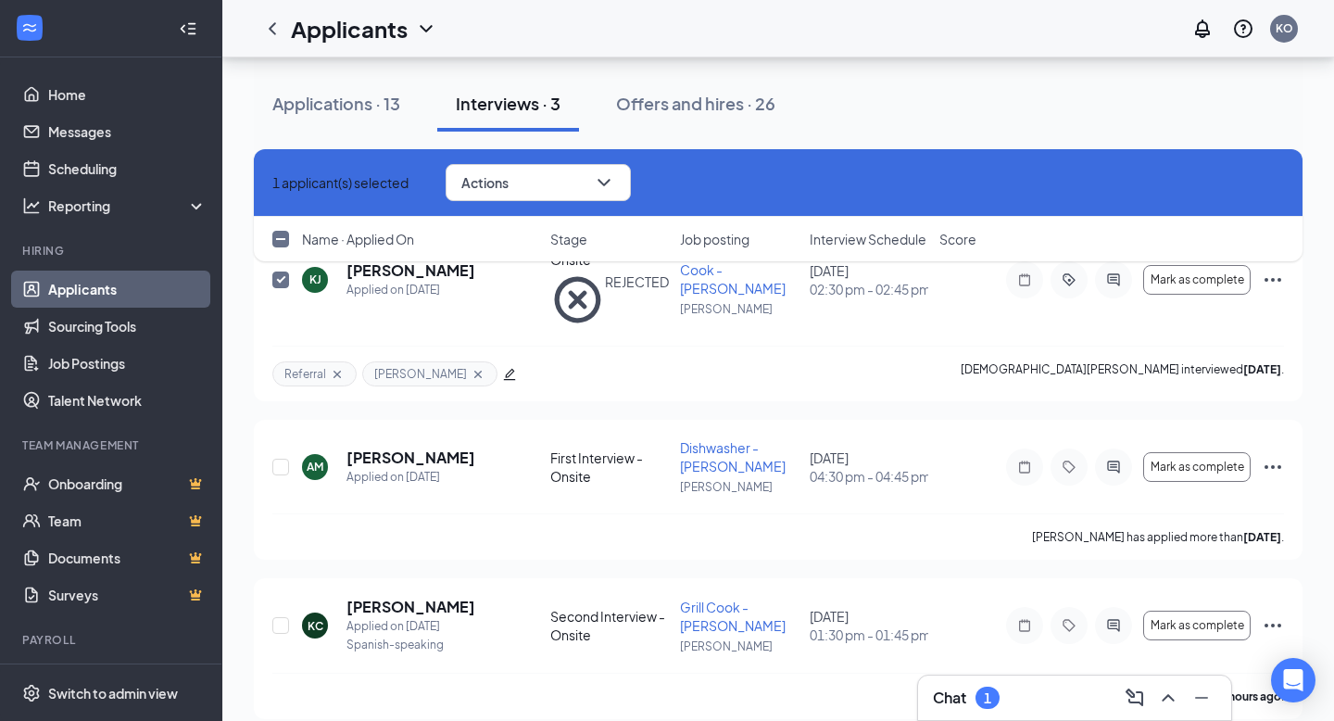
click at [280, 274] on div "1 applicant(s) selected Actions Unreject Request reschedule Cancel meeting [PER…" at bounding box center [778, 214] width 1049 height 131
click at [274, 272] on div "1 applicant(s) selected Actions Unreject Request reschedule Cancel meeting [PER…" at bounding box center [778, 214] width 1049 height 131
click at [281, 271] on div "1 applicant(s) selected Actions Unreject Request reschedule Cancel meeting [PER…" at bounding box center [778, 214] width 1049 height 131
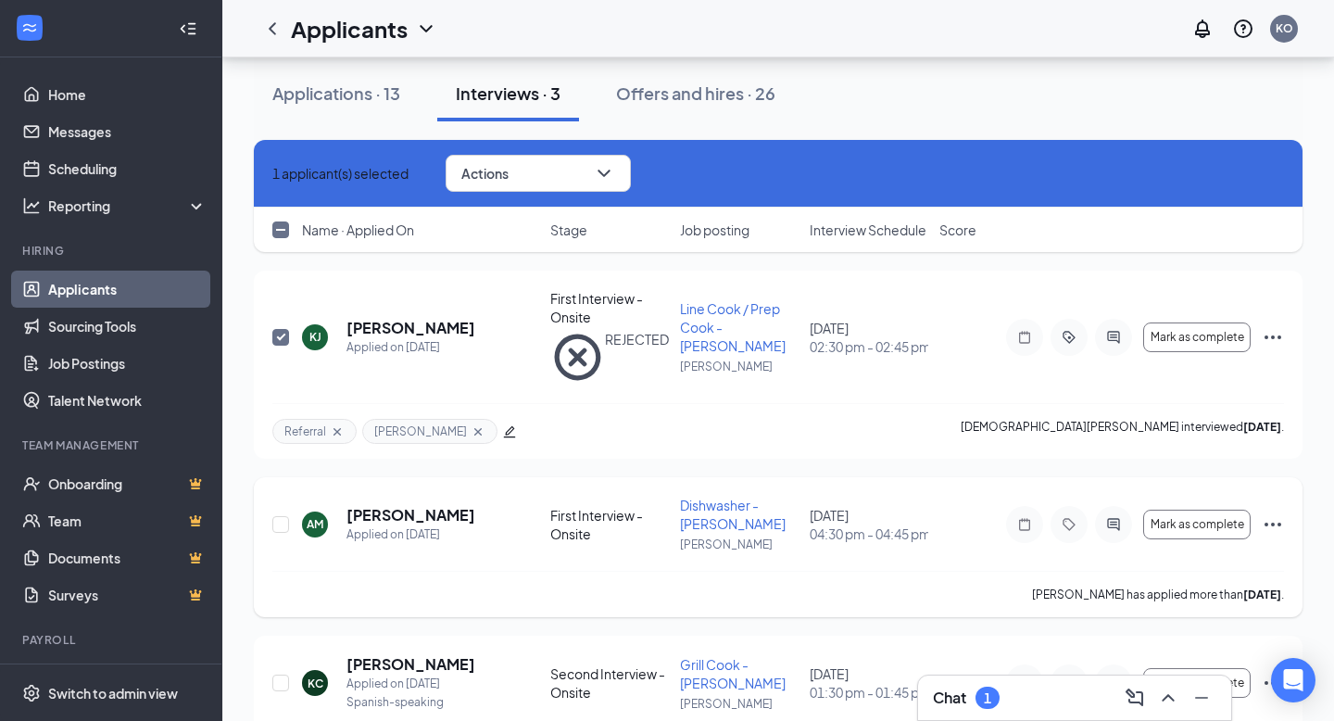
scroll to position [0, 0]
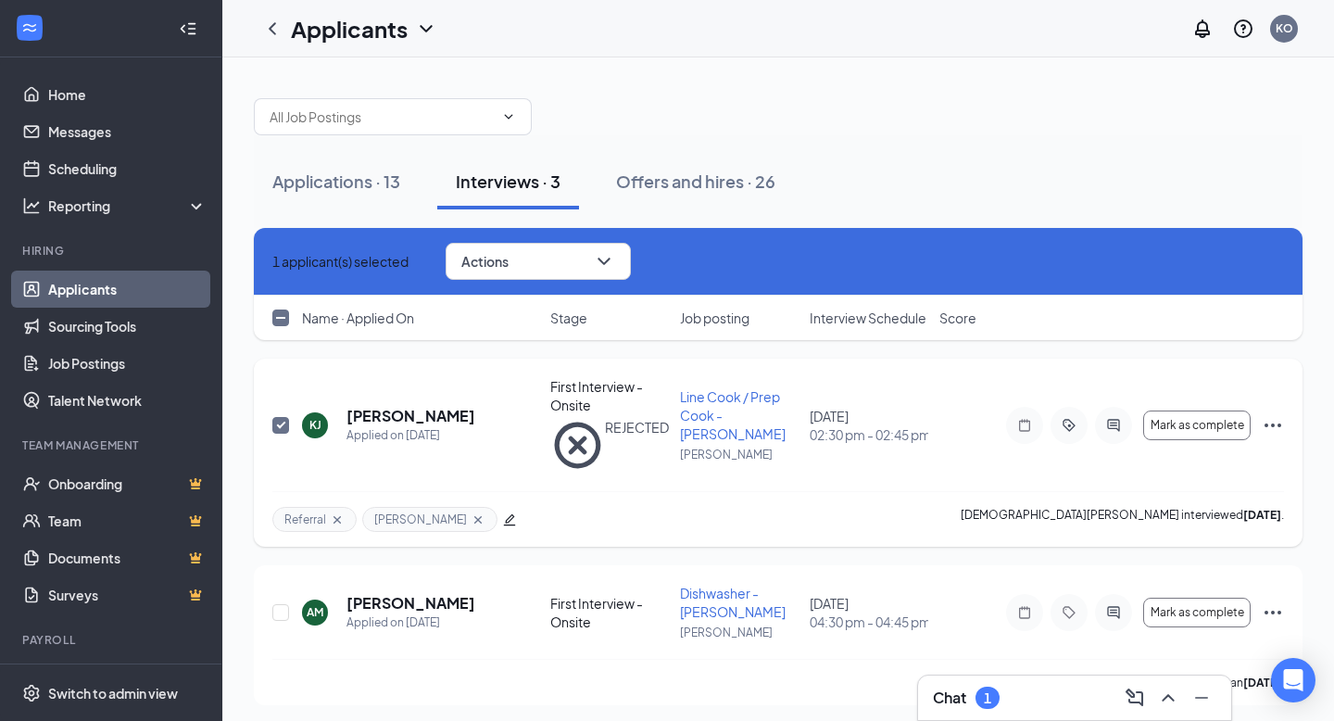
click at [281, 417] on input "checkbox" at bounding box center [280, 425] width 17 height 17
checkbox input "false"
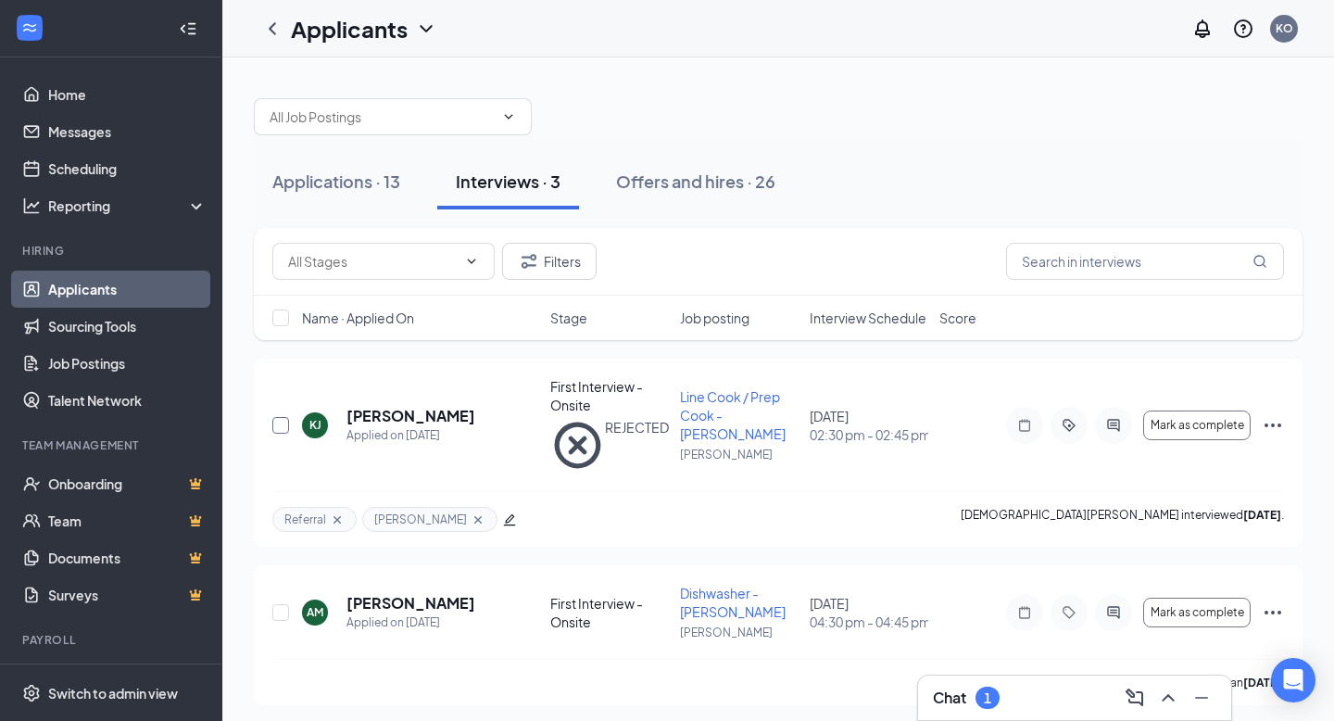
scroll to position [145, 0]
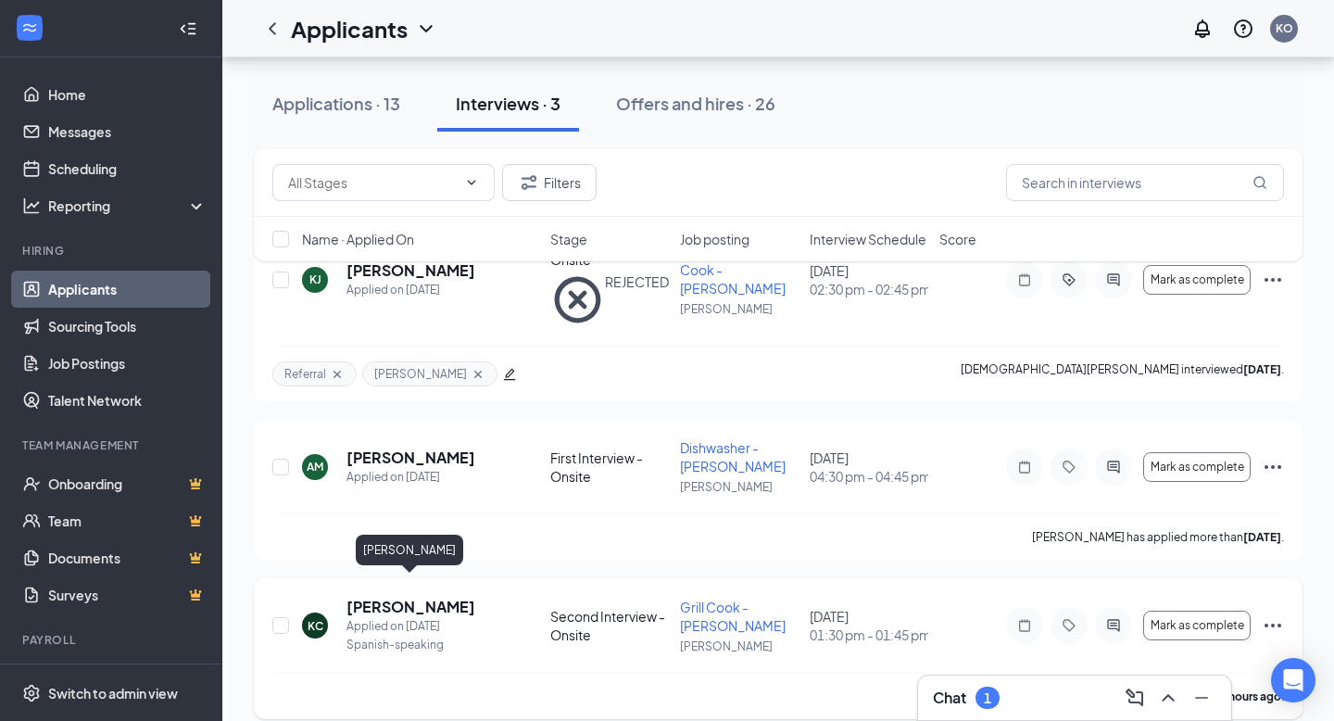
click at [422, 597] on h5 "[PERSON_NAME]" at bounding box center [411, 607] width 129 height 20
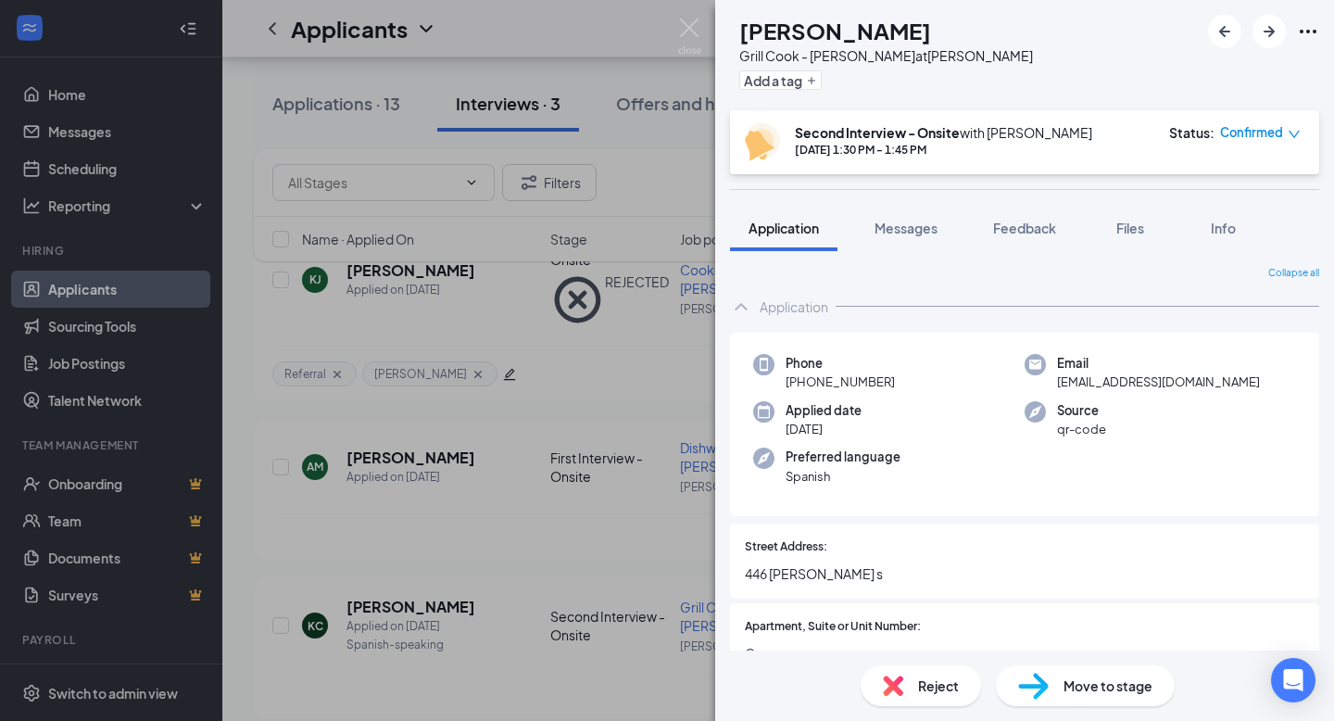
click at [1066, 689] on span "Move to stage" at bounding box center [1108, 686] width 89 height 20
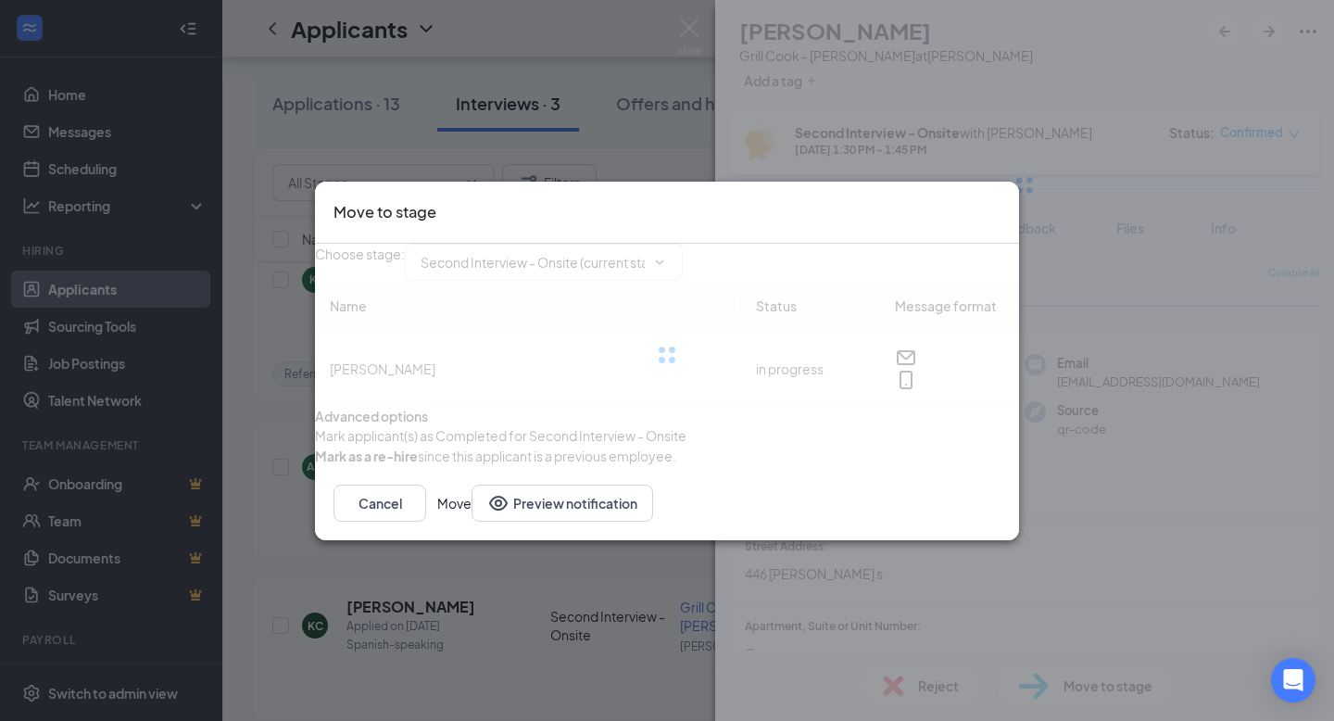
type input "Hired (final stage)"
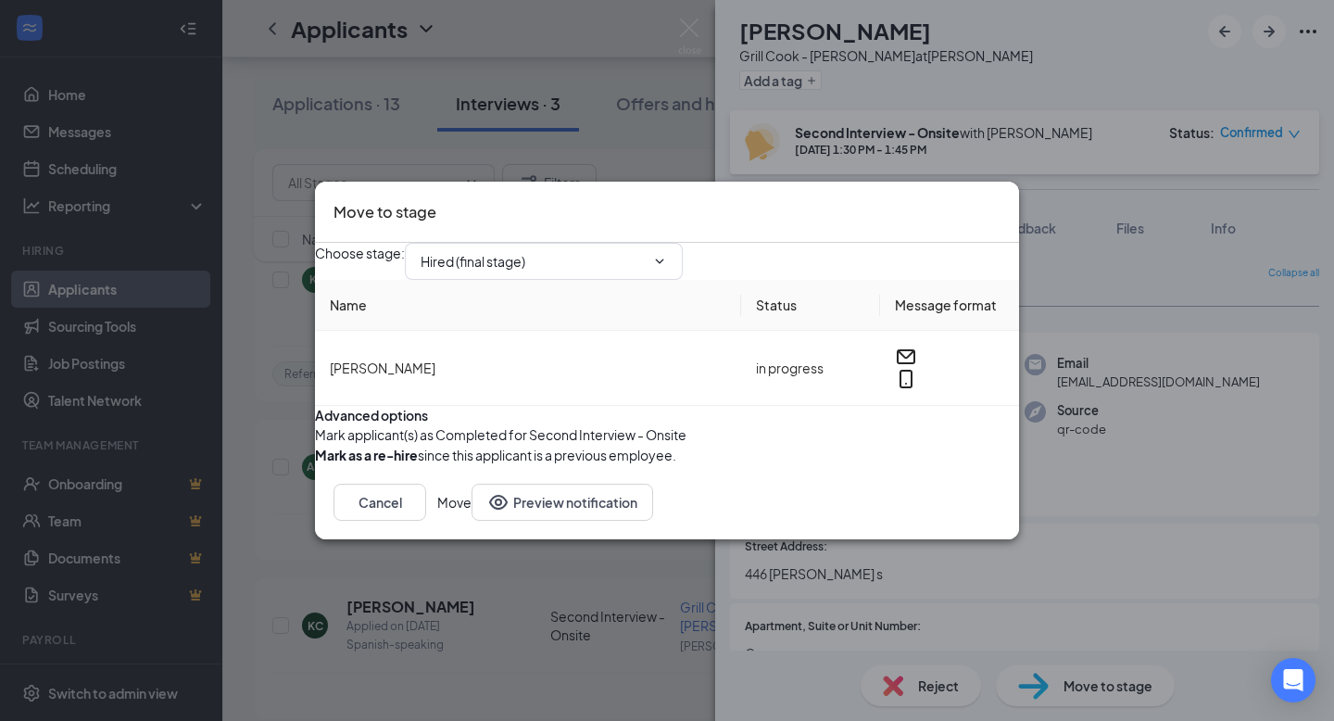
click at [537, 445] on span "Mark applicant(s) as Completed for Second Interview - Onsite" at bounding box center [501, 434] width 372 height 20
click at [472, 521] on button "Move" at bounding box center [454, 502] width 34 height 37
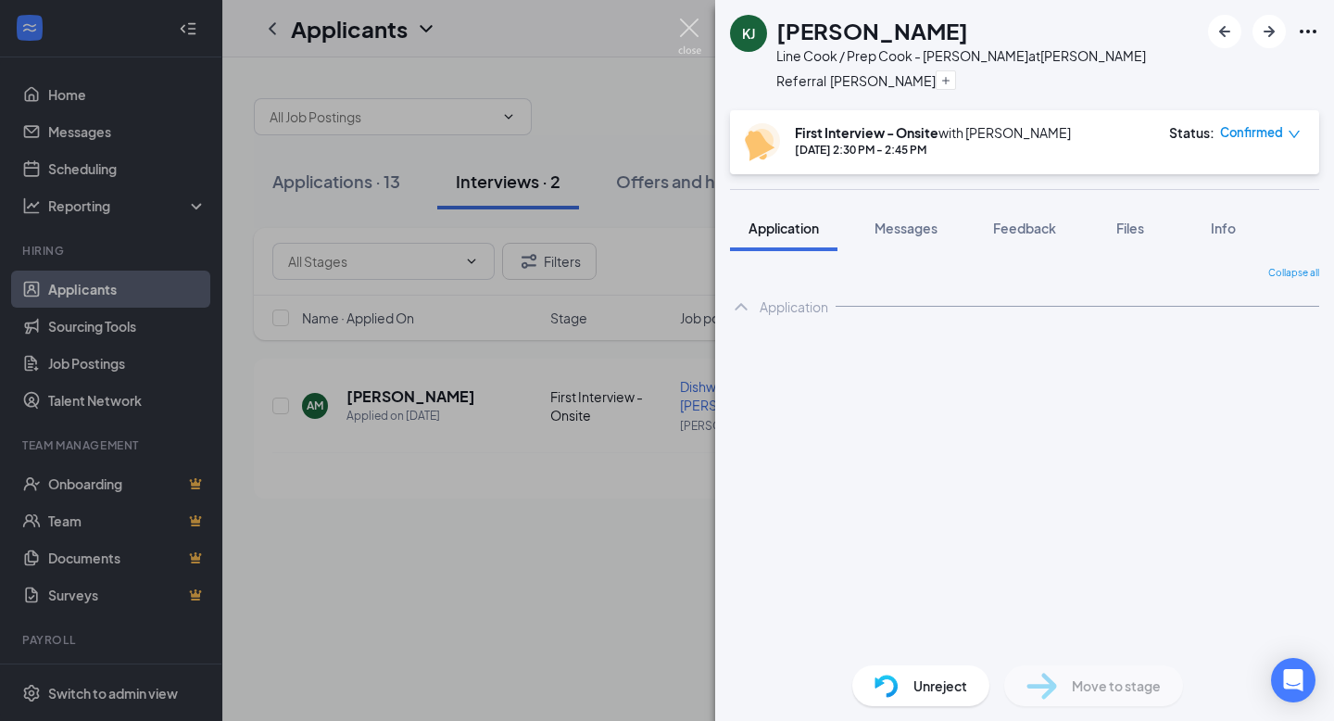
click at [687, 21] on img at bounding box center [689, 37] width 23 height 36
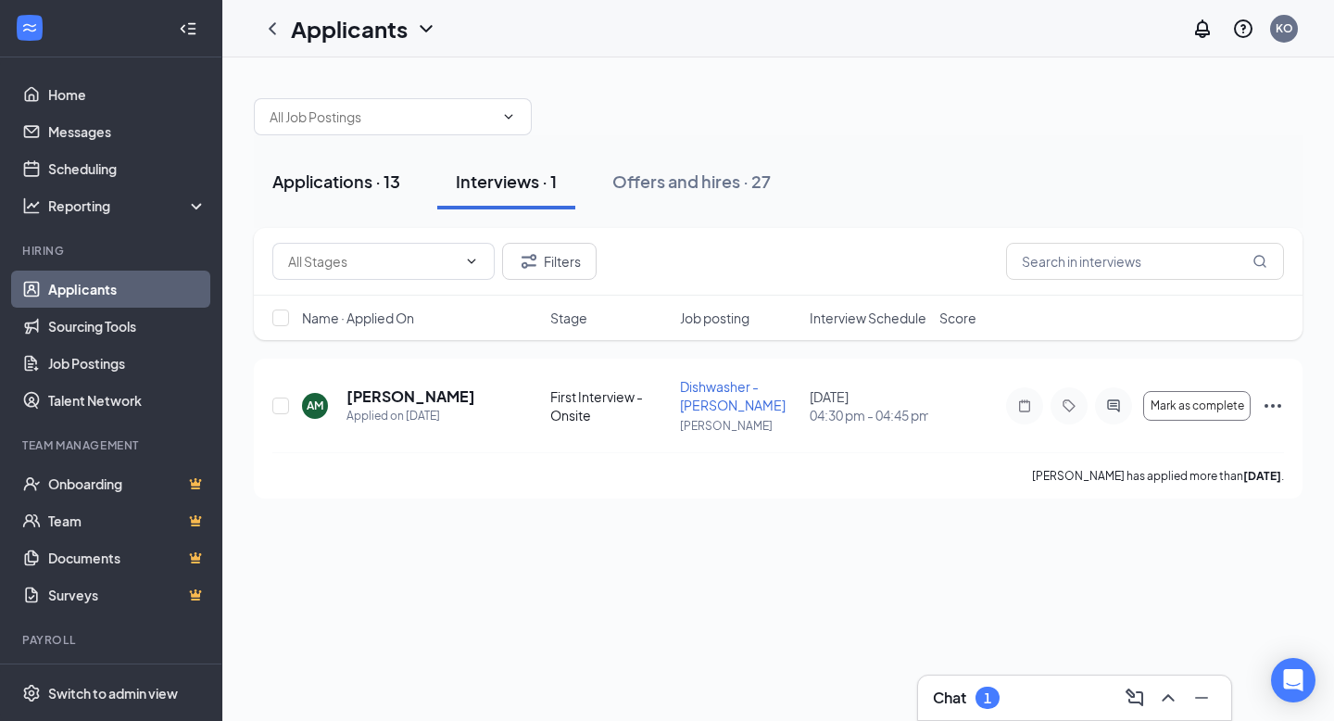
click at [311, 202] on button "Applications · 13" at bounding box center [336, 182] width 165 height 56
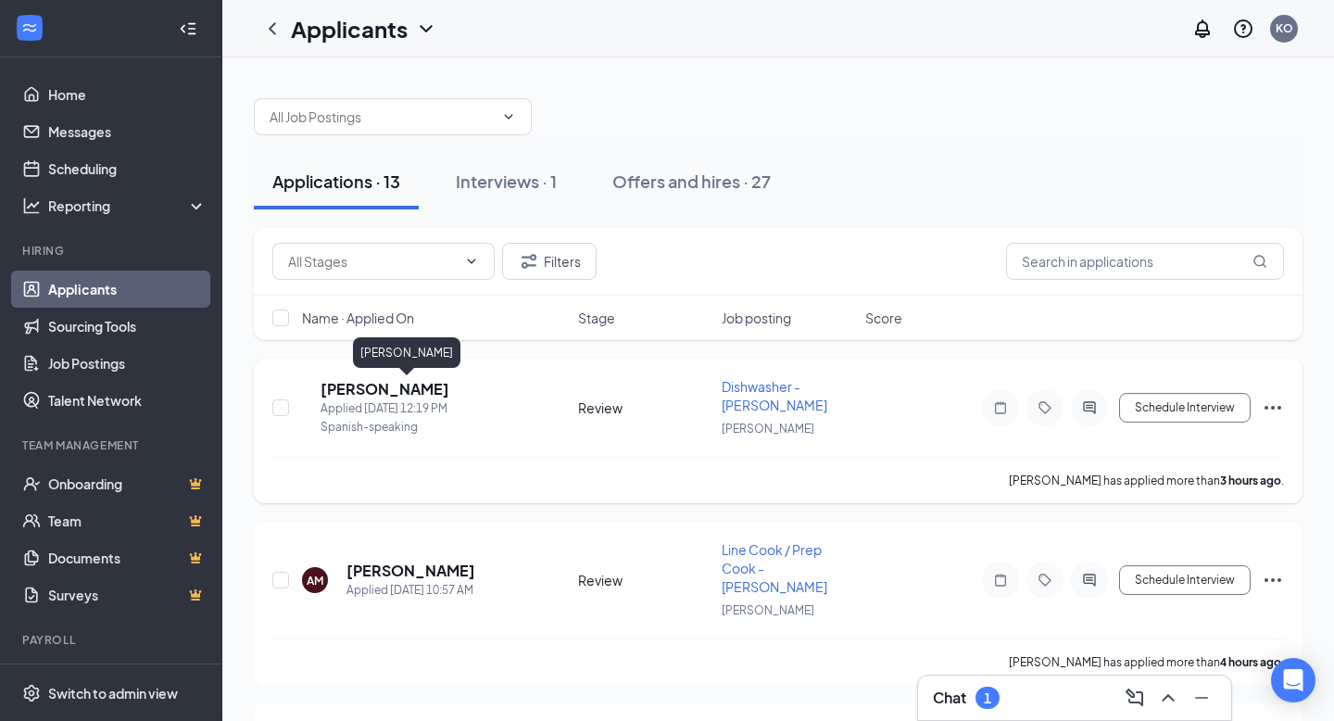
click at [405, 387] on h5 "[PERSON_NAME]" at bounding box center [385, 389] width 129 height 20
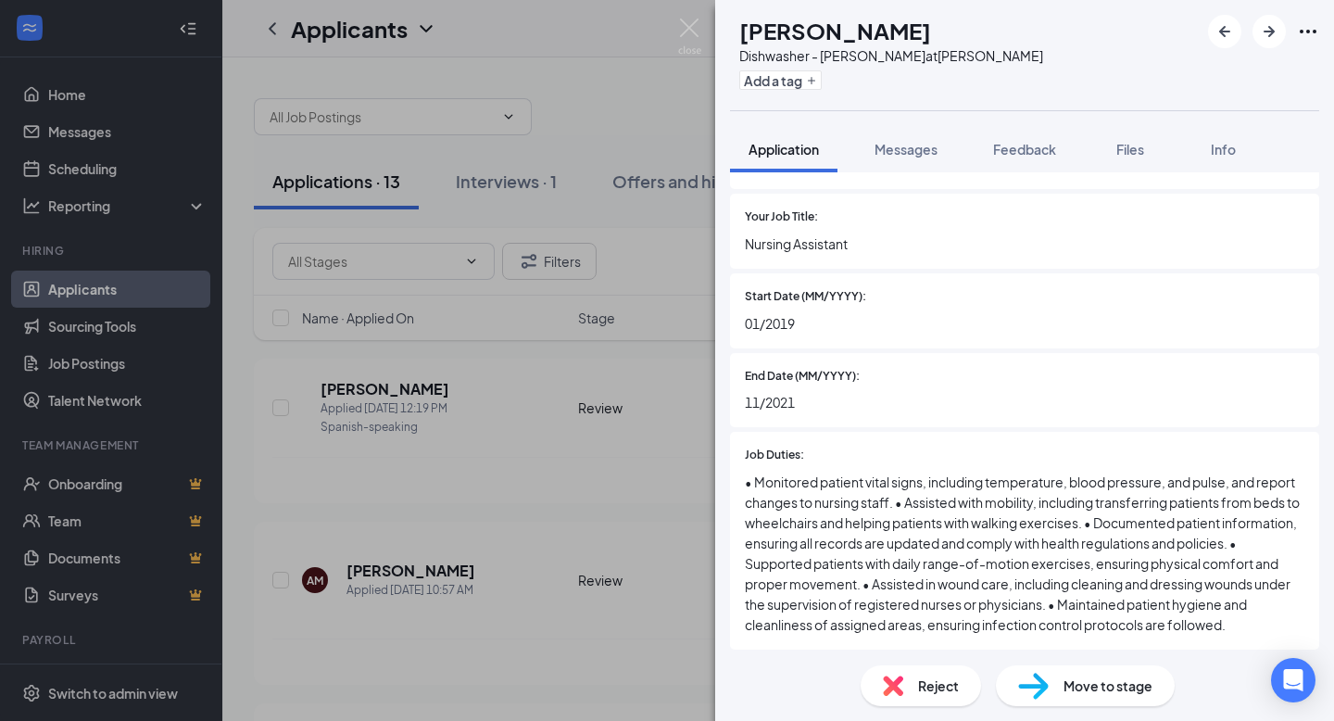
scroll to position [2803, 0]
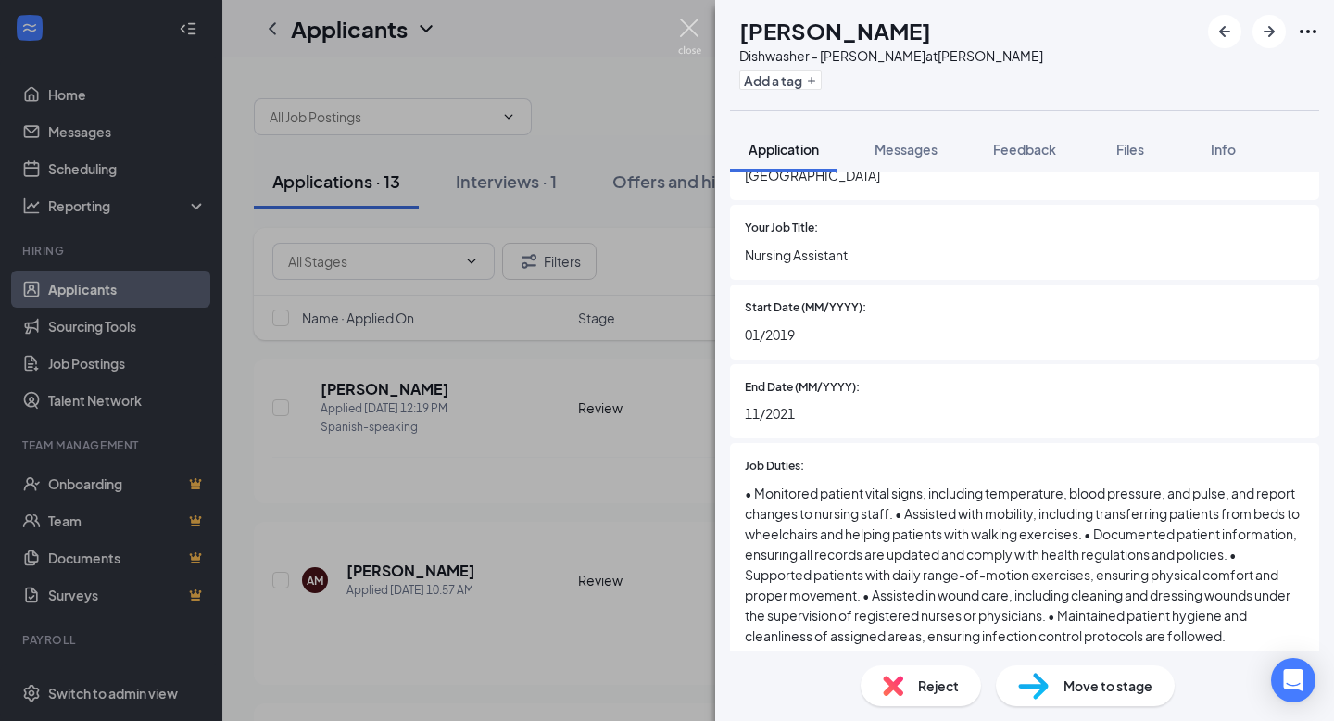
click at [695, 27] on img at bounding box center [689, 37] width 23 height 36
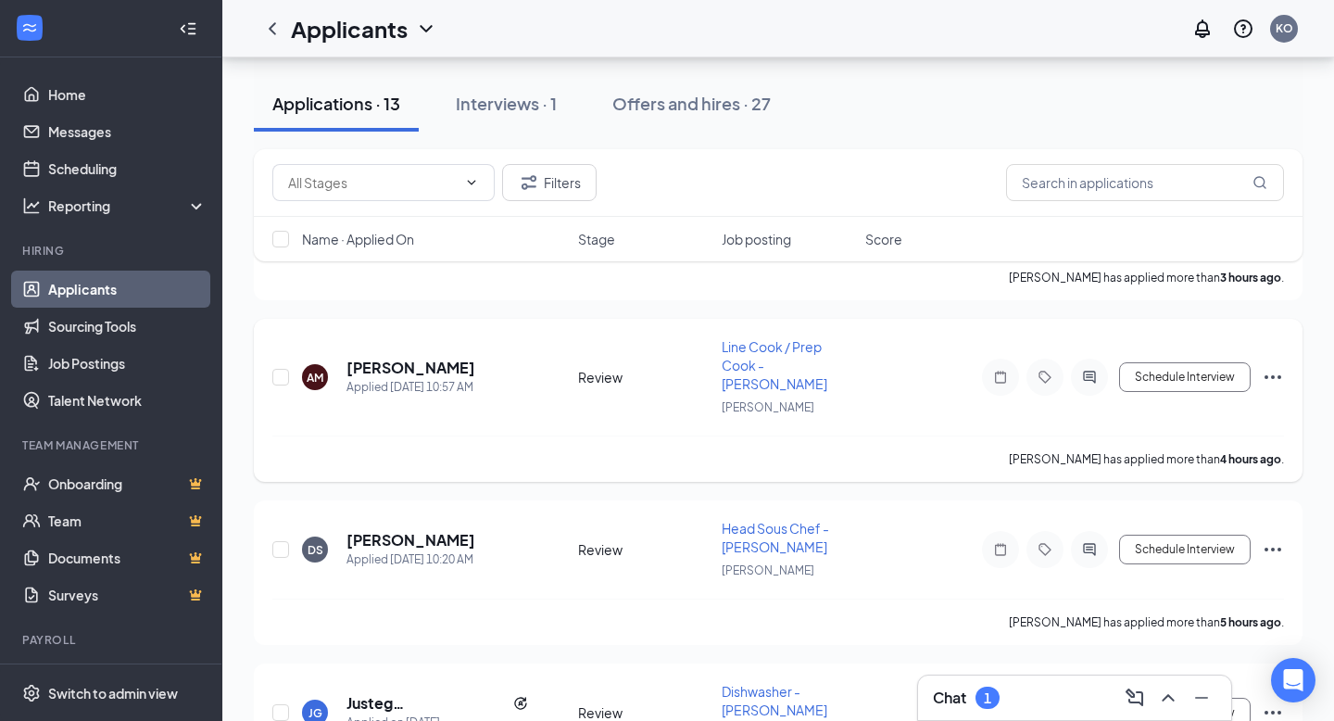
scroll to position [218, 0]
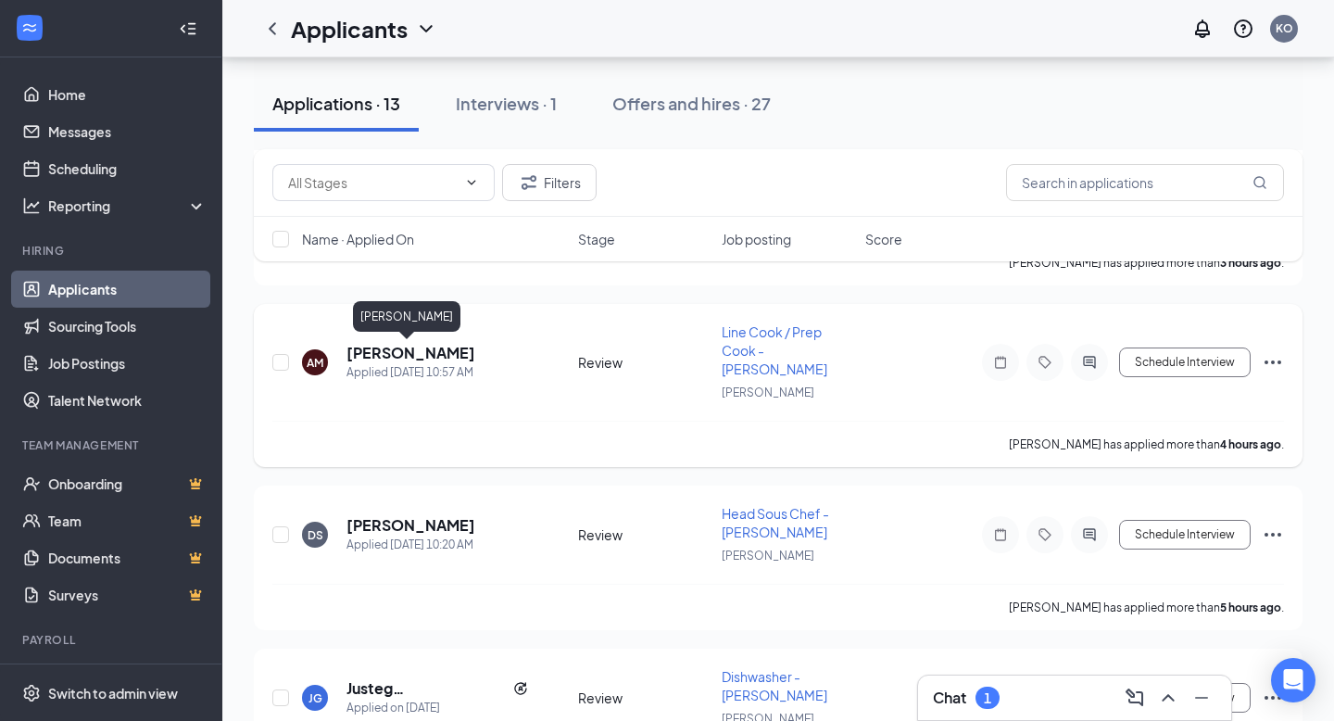
click at [411, 349] on h5 "[PERSON_NAME]" at bounding box center [411, 353] width 129 height 20
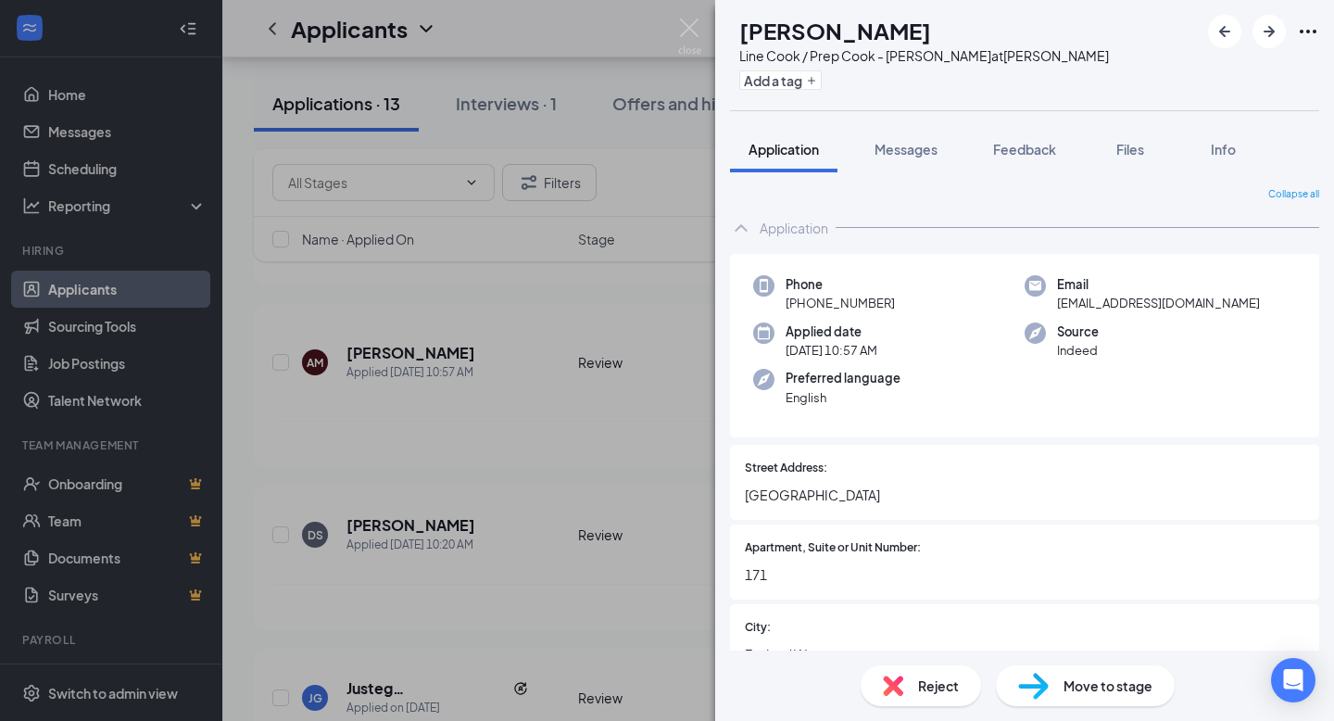
click at [1079, 691] on span "Move to stage" at bounding box center [1108, 686] width 89 height 20
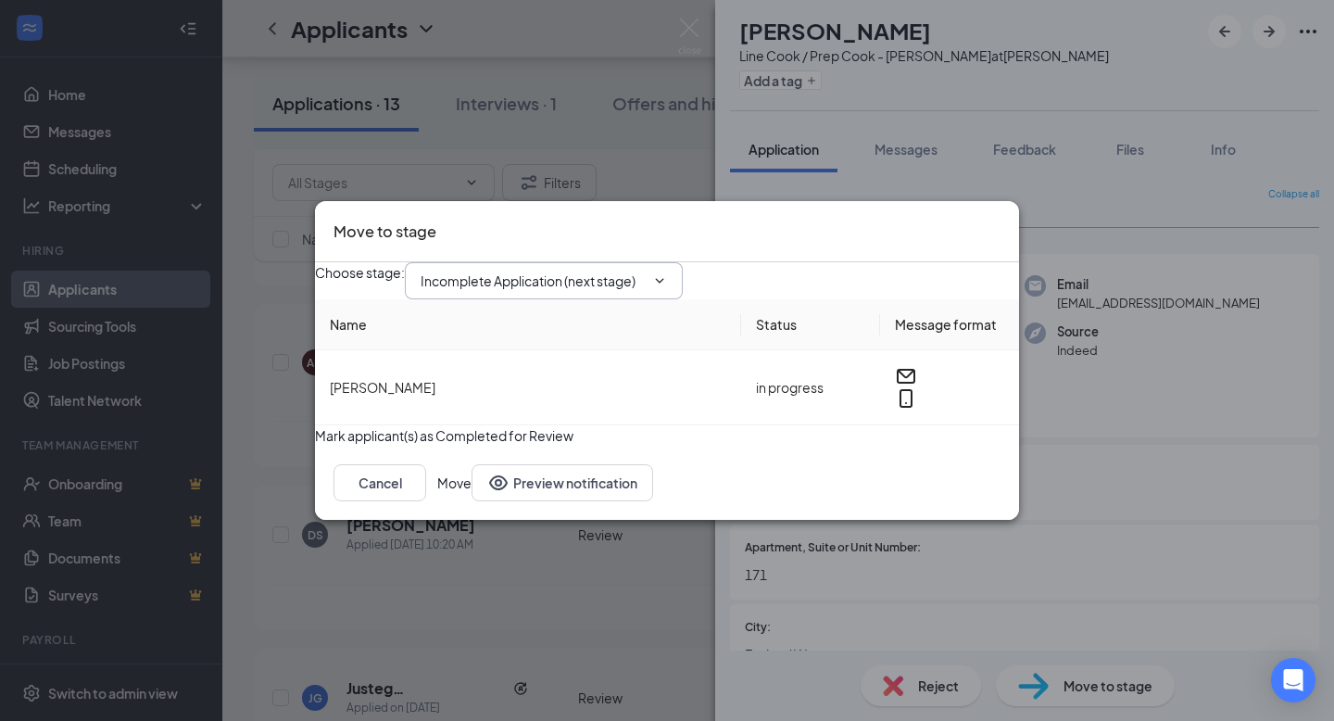
click at [602, 271] on input "Incomplete Application (next stage)" at bounding box center [533, 281] width 224 height 20
click at [575, 467] on div "First Interview - Onsite" at bounding box center [566, 477] width 261 height 20
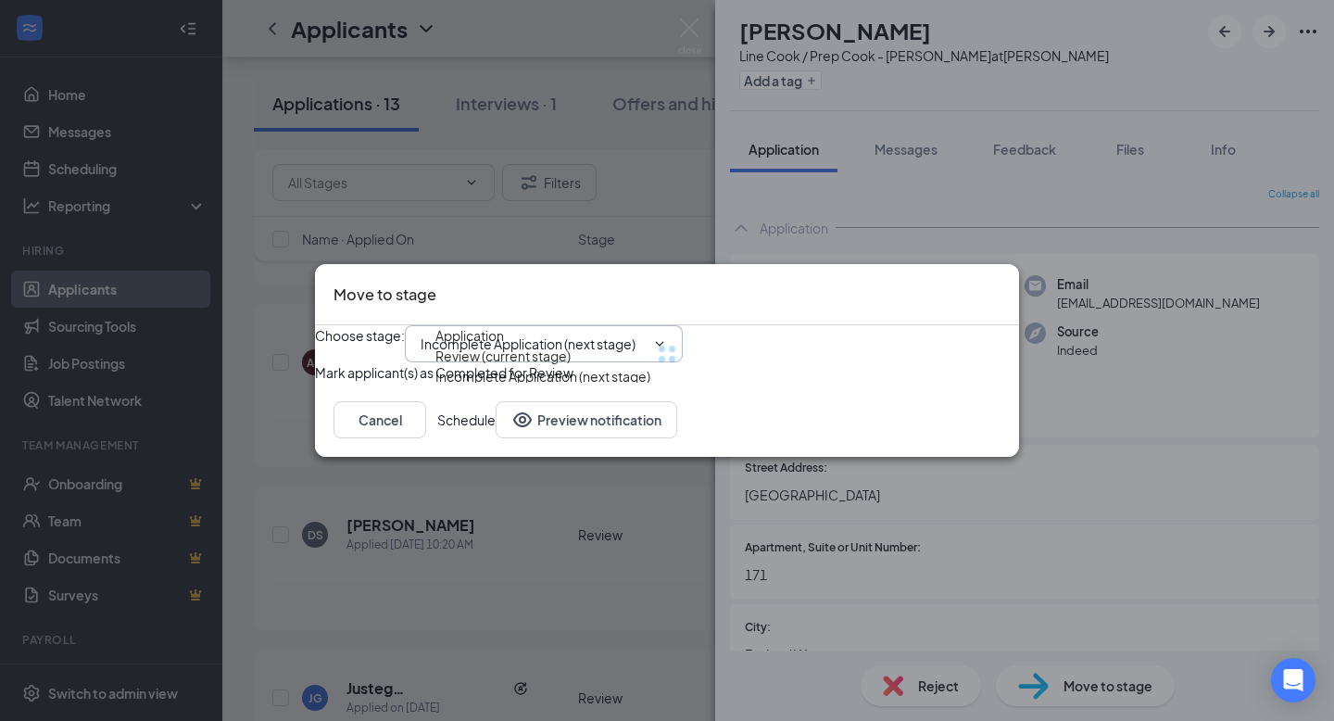
type input "First Interview - Onsite"
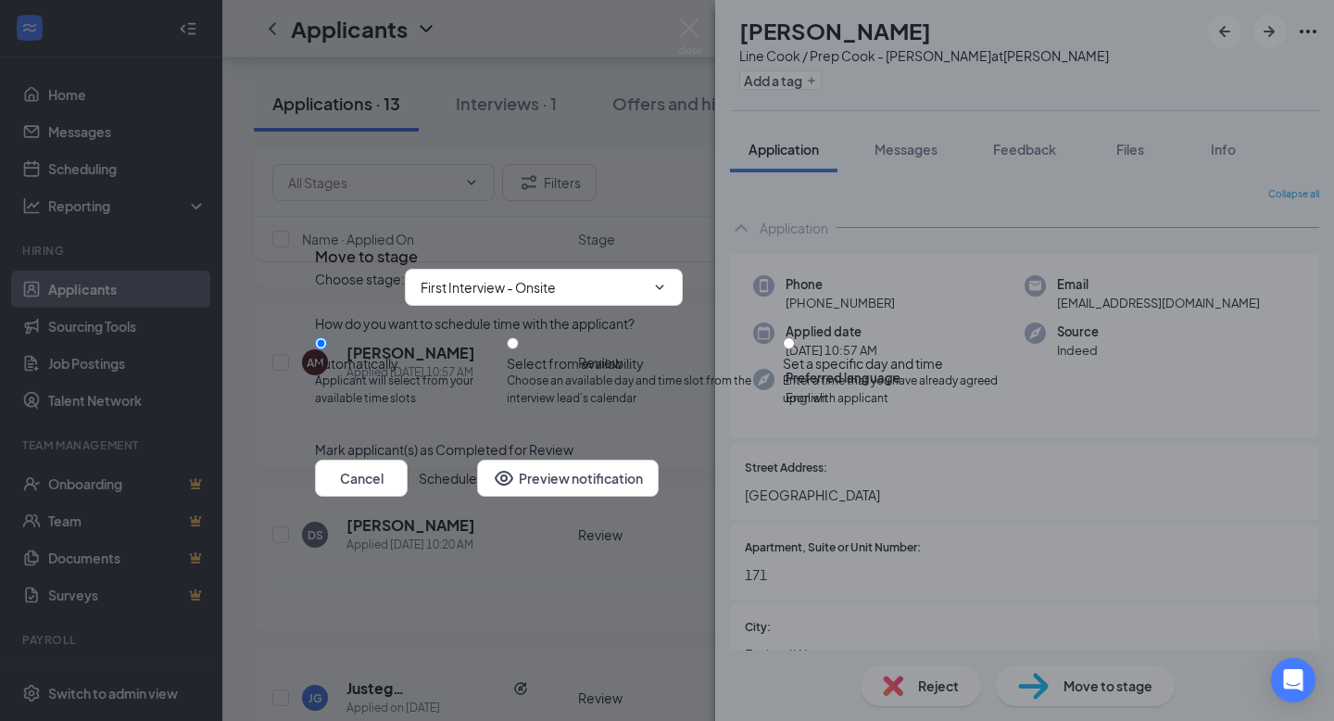
click at [477, 497] on button "Schedule" at bounding box center [448, 478] width 58 height 37
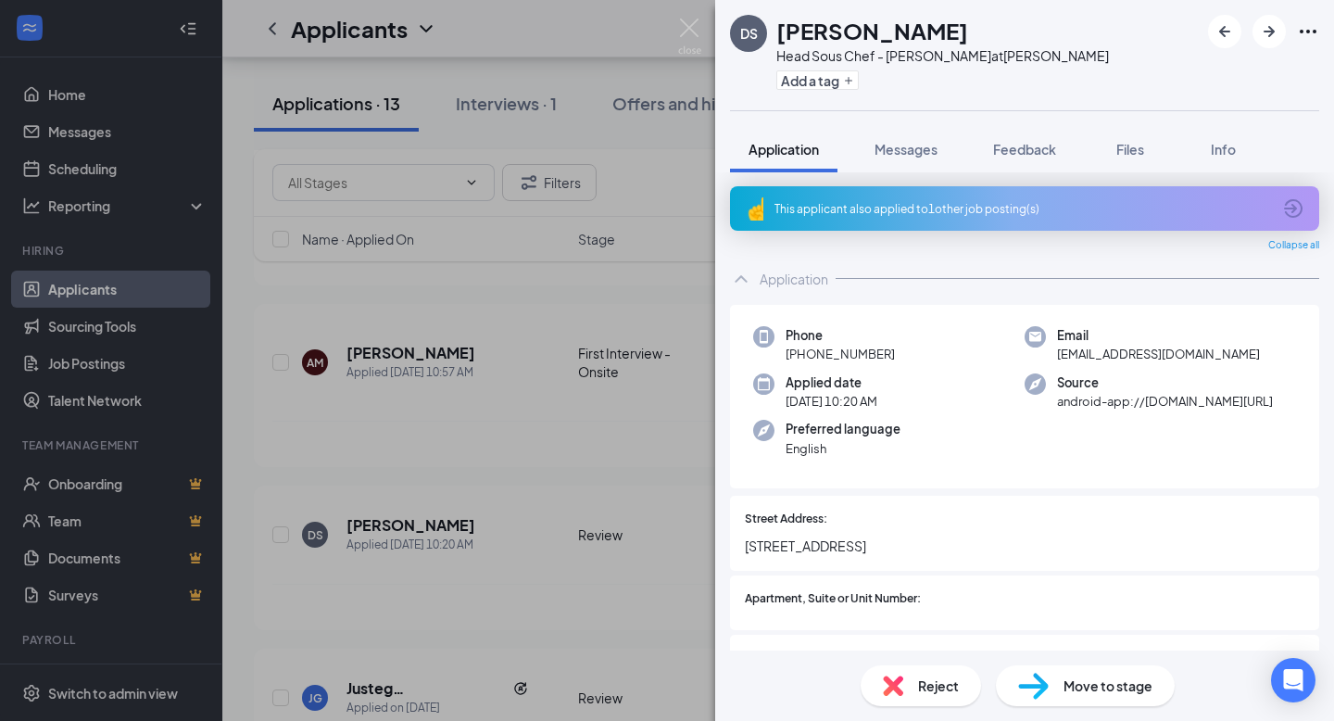
scroll to position [2, 0]
click at [967, 207] on div "This applicant also applied to 1 other job posting(s)" at bounding box center [1023, 208] width 497 height 16
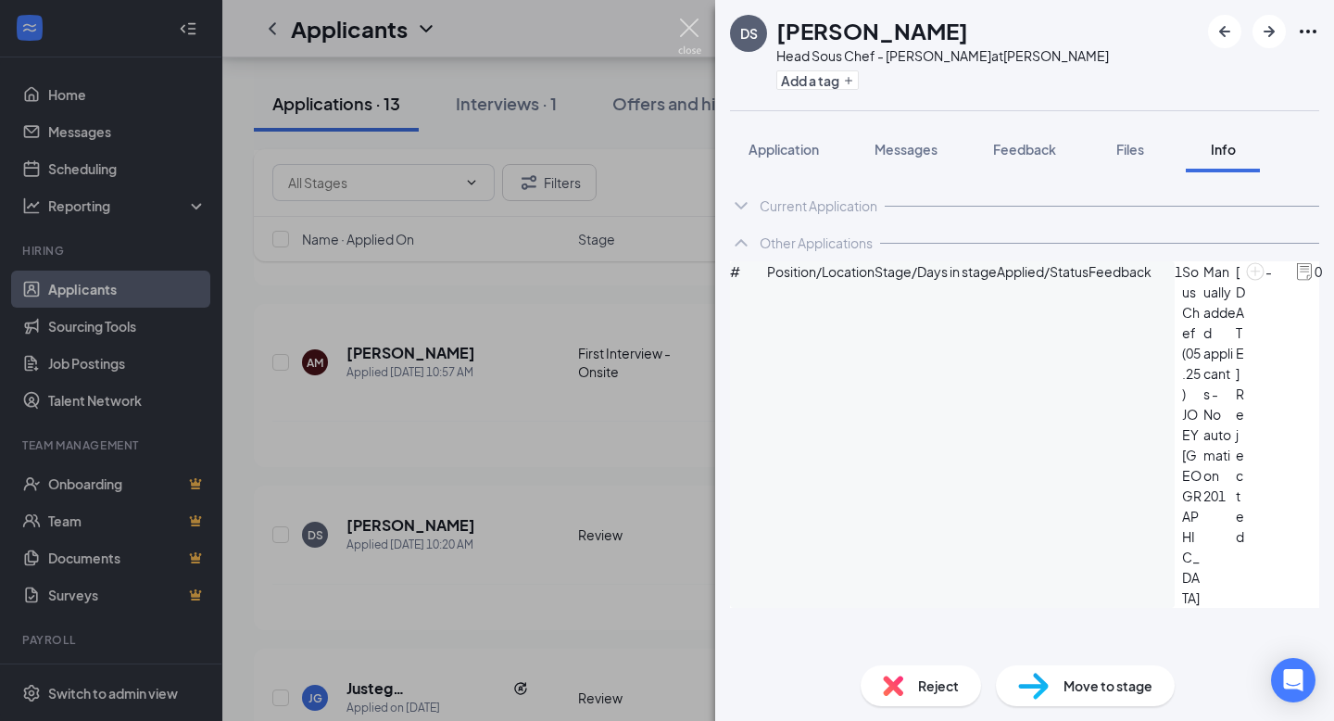
click at [689, 19] on img at bounding box center [689, 37] width 23 height 36
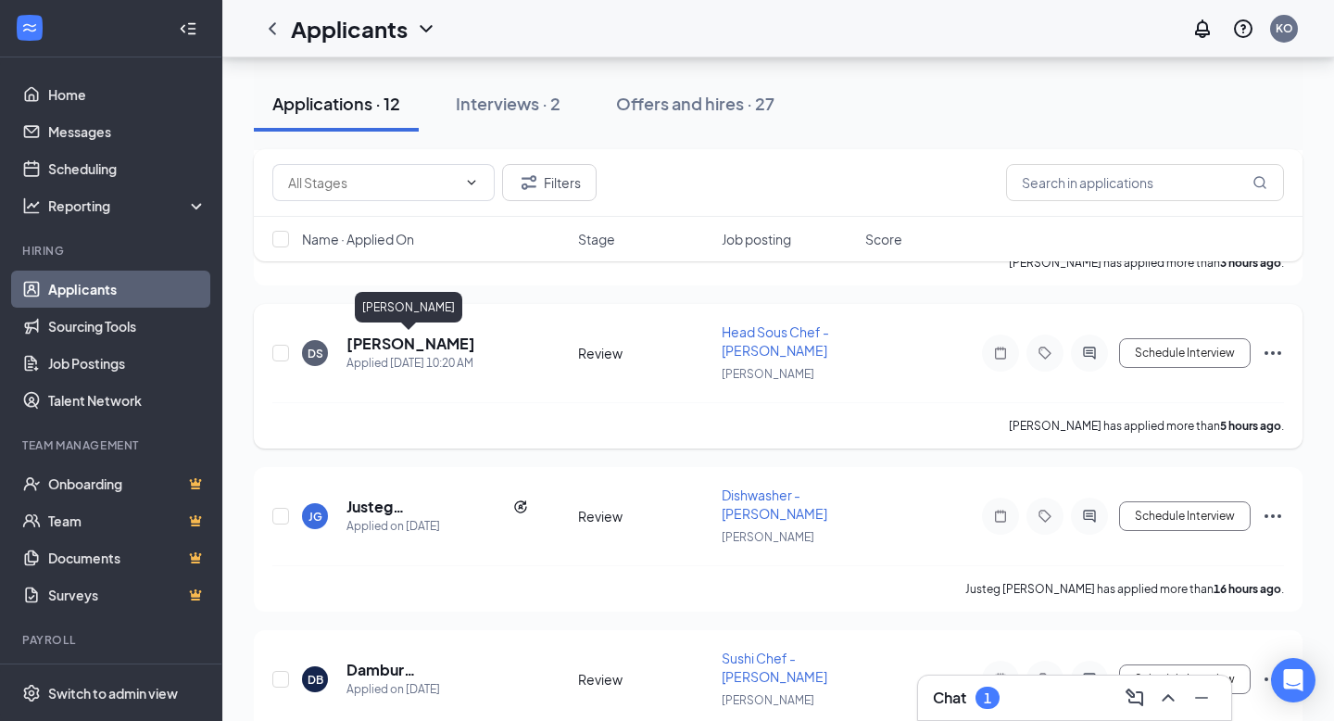
click at [412, 351] on h5 "[PERSON_NAME]" at bounding box center [411, 344] width 129 height 20
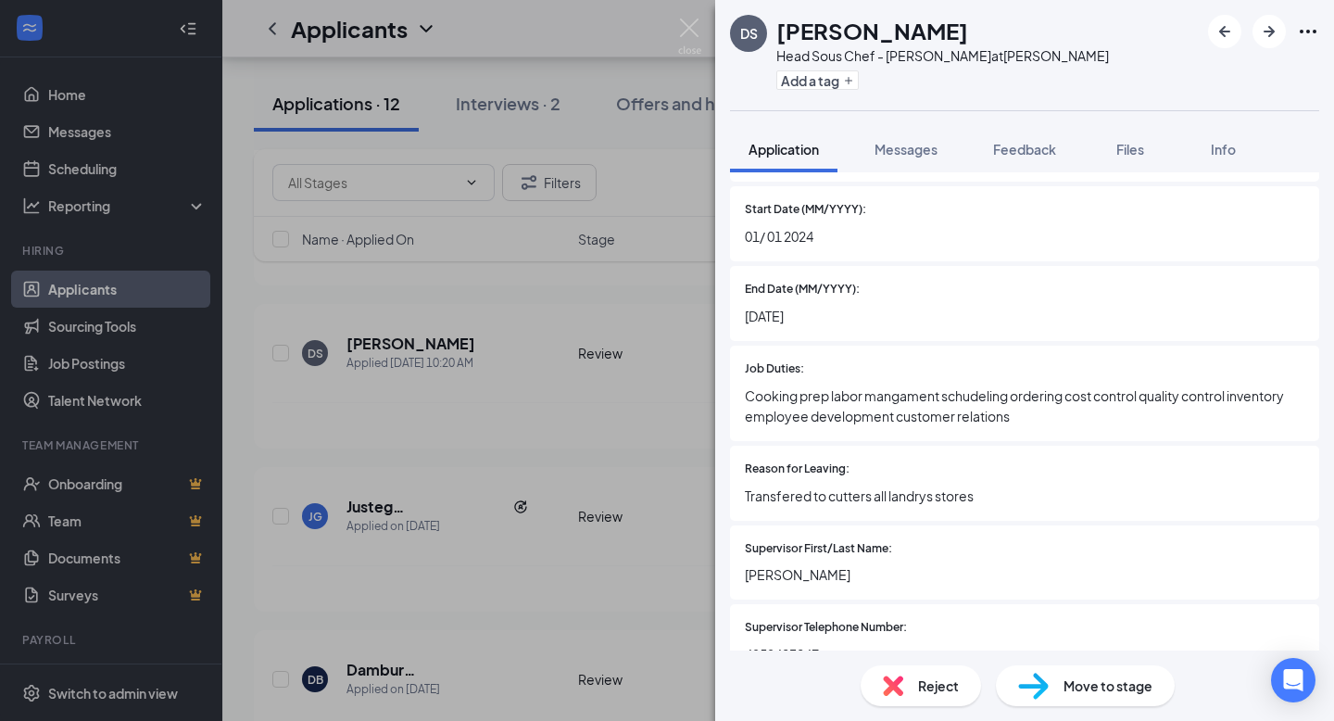
scroll to position [3093, 0]
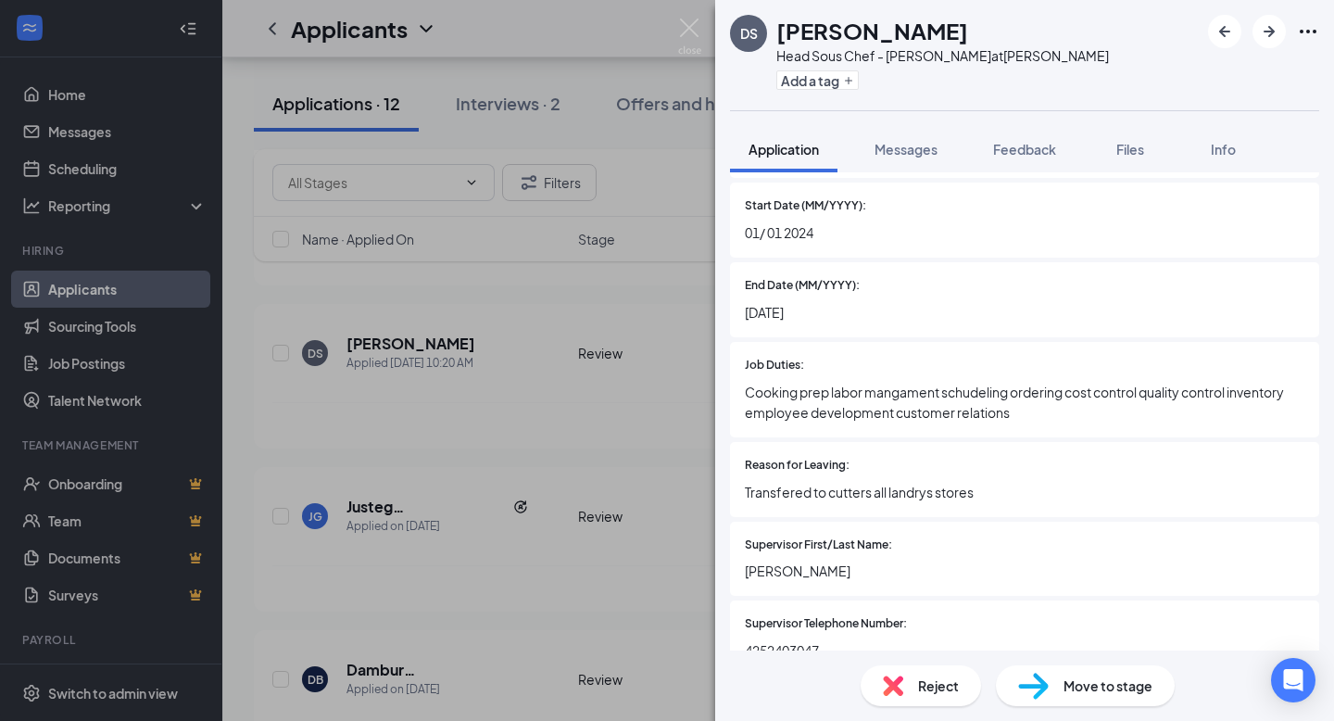
click at [926, 691] on span "Reject" at bounding box center [938, 686] width 41 height 20
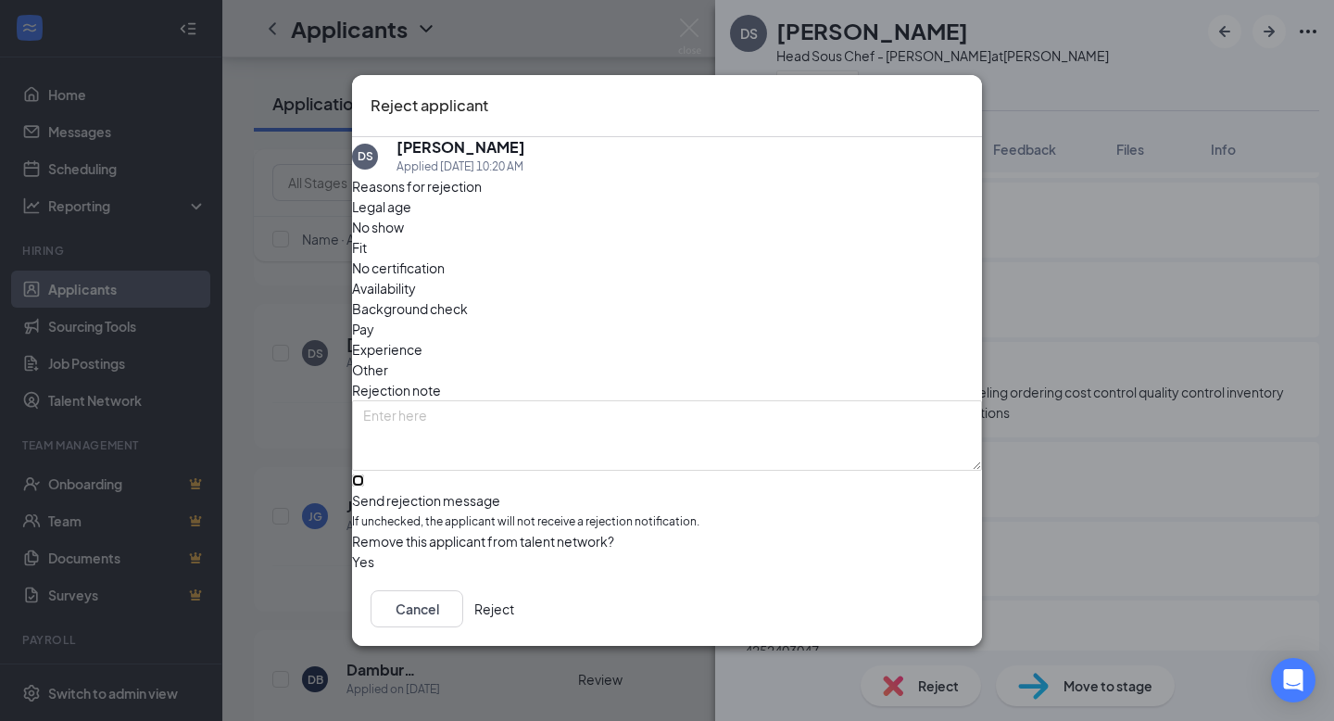
click at [364, 474] on input "Send rejection message If unchecked, the applicant will not receive a rejection…" at bounding box center [358, 480] width 12 height 12
checkbox input "true"
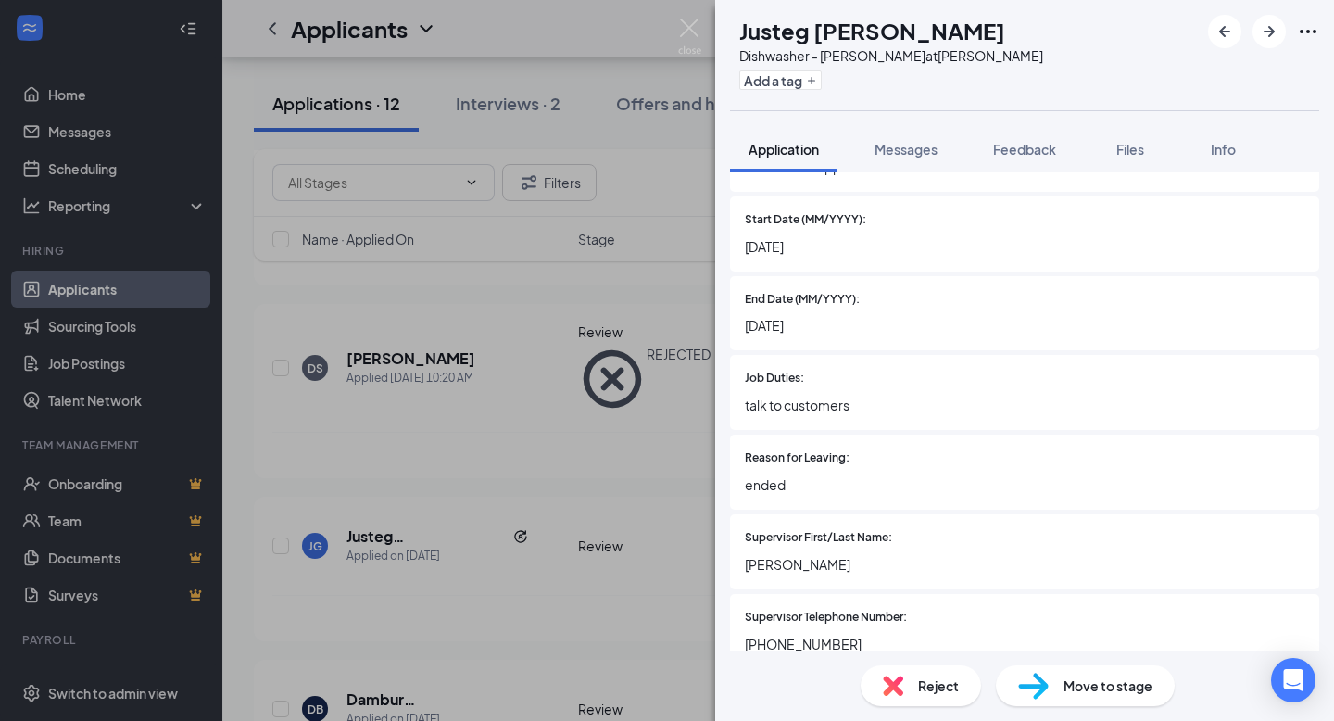
scroll to position [2839, 0]
click at [900, 687] on img at bounding box center [893, 686] width 20 height 20
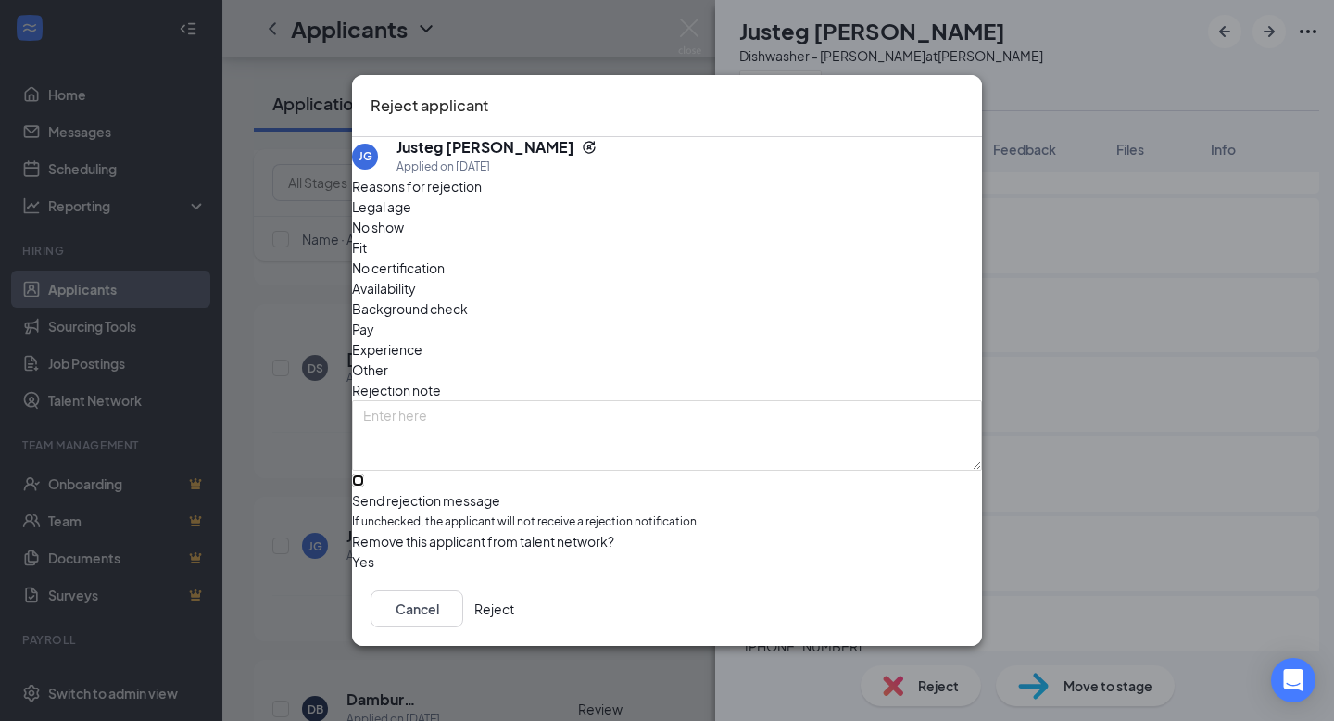
click at [364, 474] on input "Send rejection message If unchecked, the applicant will not receive a rejection…" at bounding box center [358, 480] width 12 height 12
checkbox input "true"
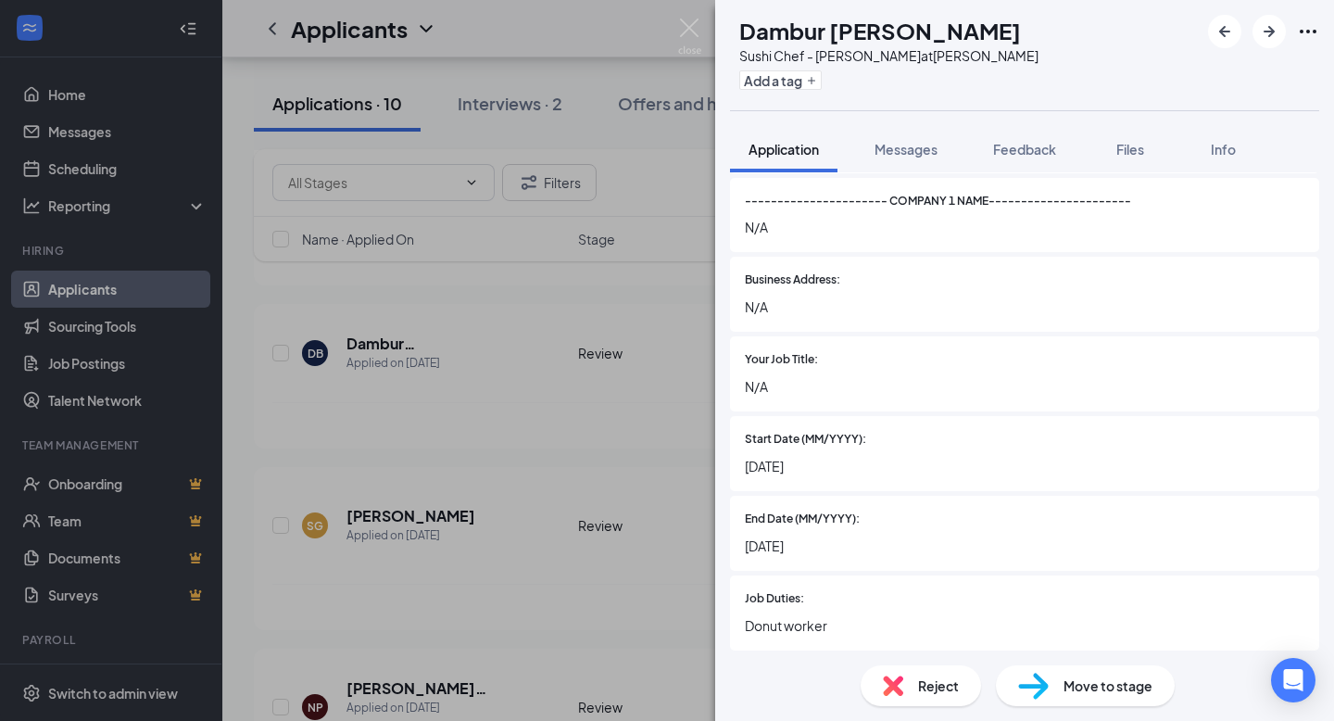
scroll to position [1822, 0]
click at [919, 676] on span "Reject" at bounding box center [938, 686] width 41 height 20
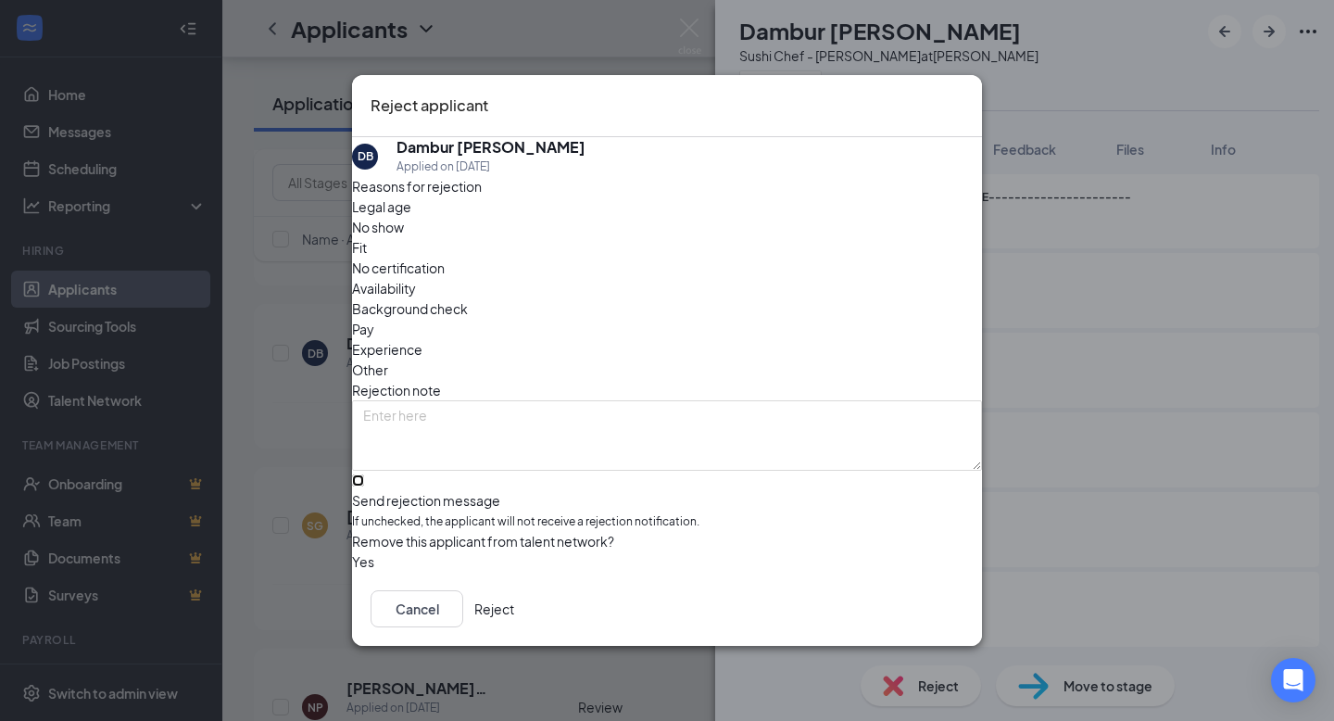
click at [364, 474] on input "Send rejection message If unchecked, the applicant will not receive a rejection…" at bounding box center [358, 480] width 12 height 12
checkbox input "true"
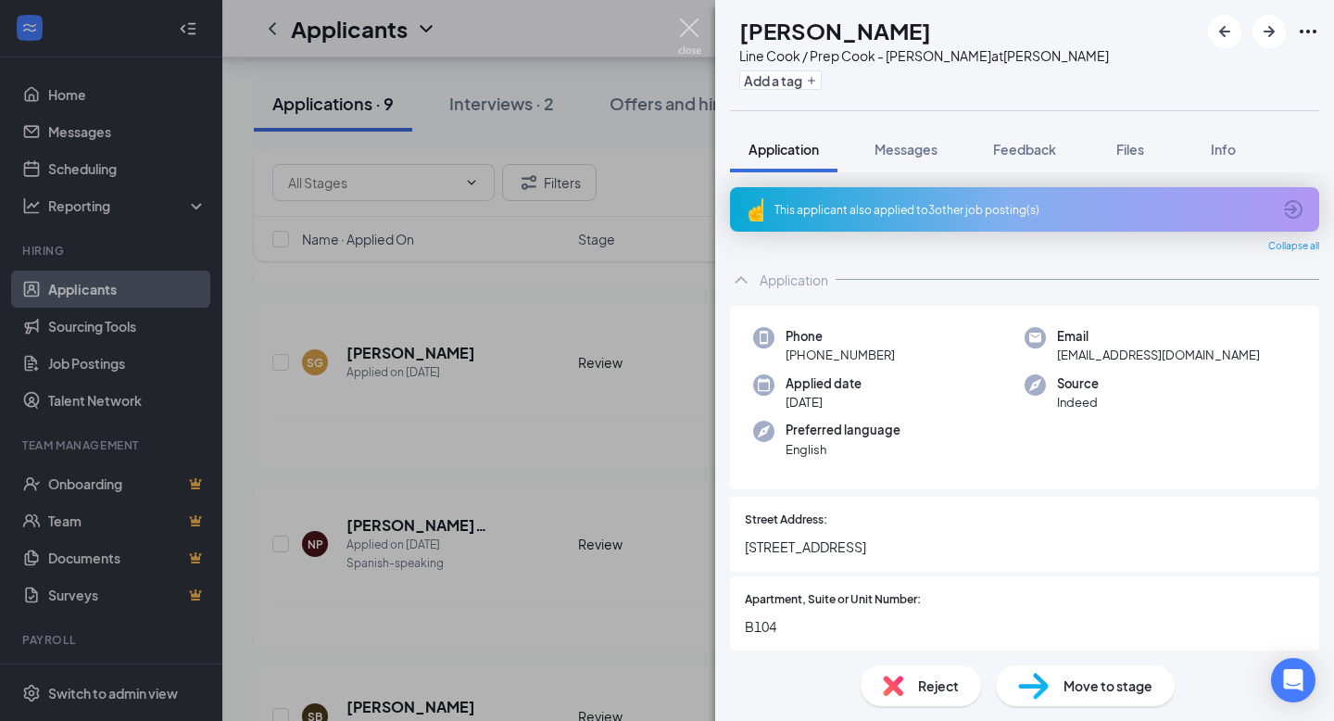
click at [695, 31] on img at bounding box center [689, 37] width 23 height 36
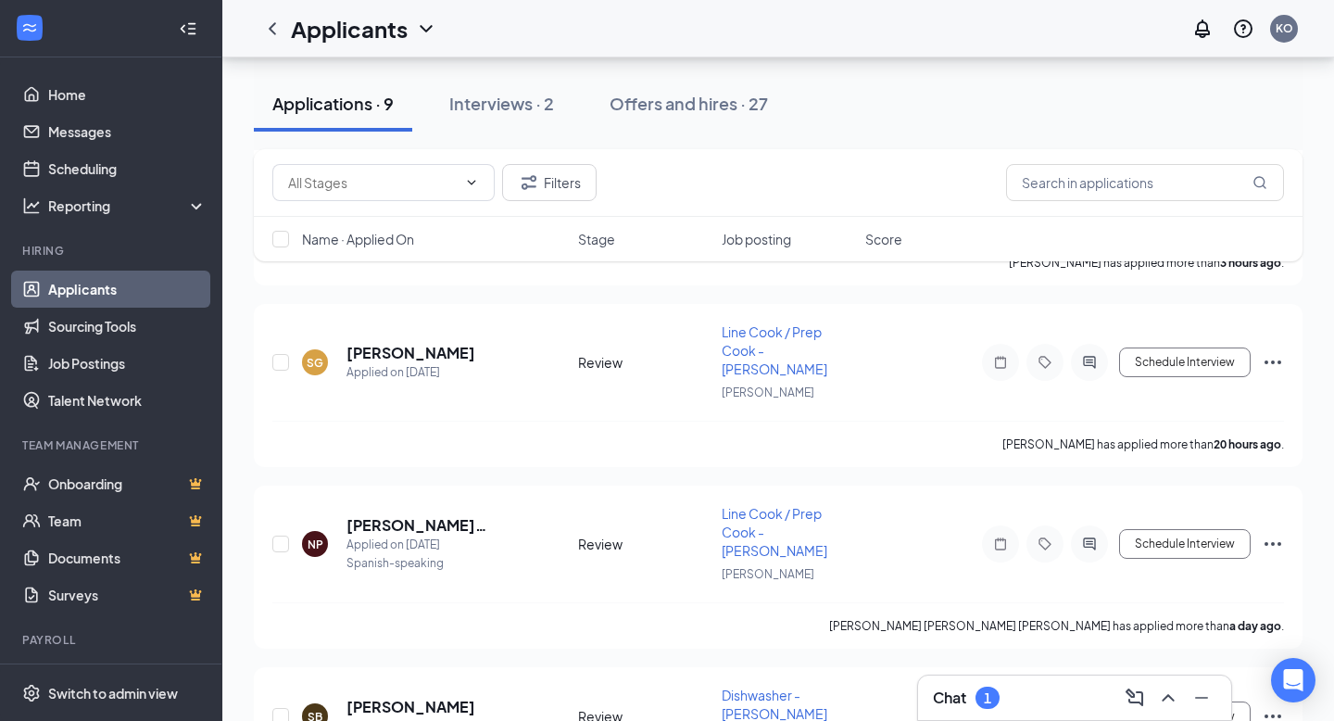
scroll to position [245, 0]
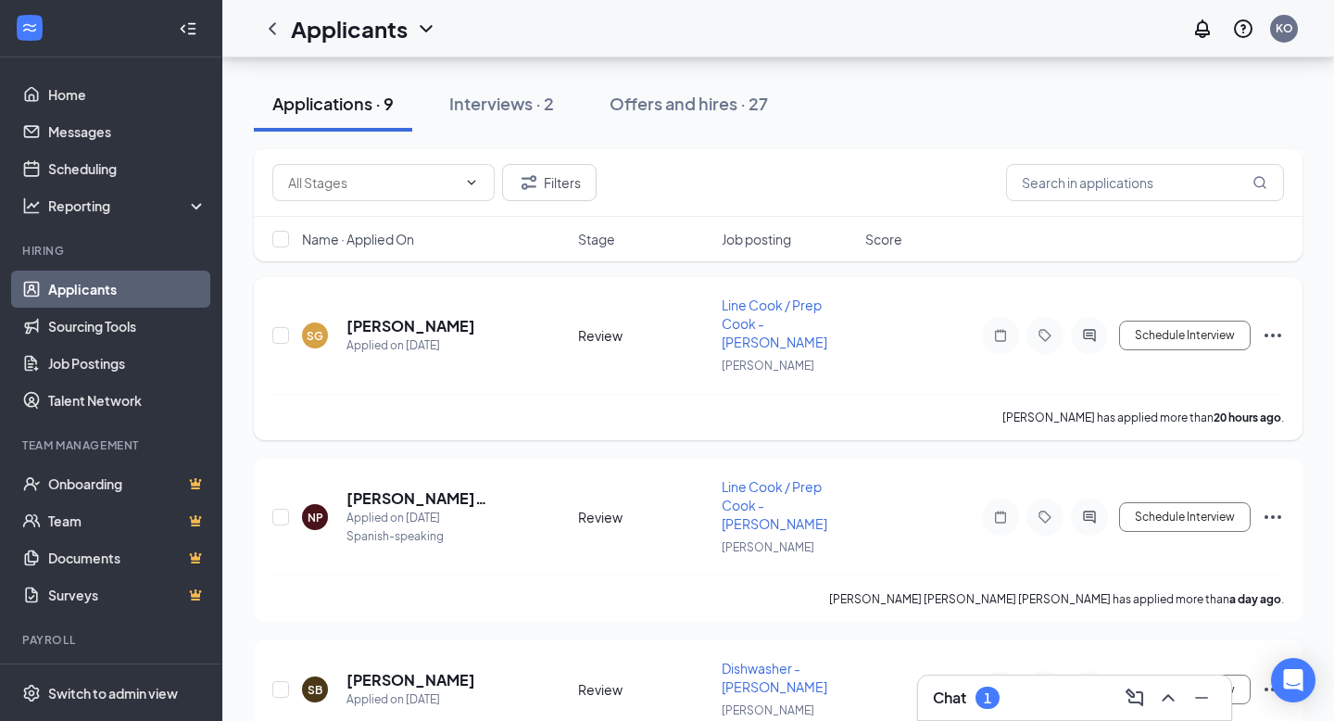
click at [409, 322] on h5 "[PERSON_NAME]" at bounding box center [411, 326] width 129 height 20
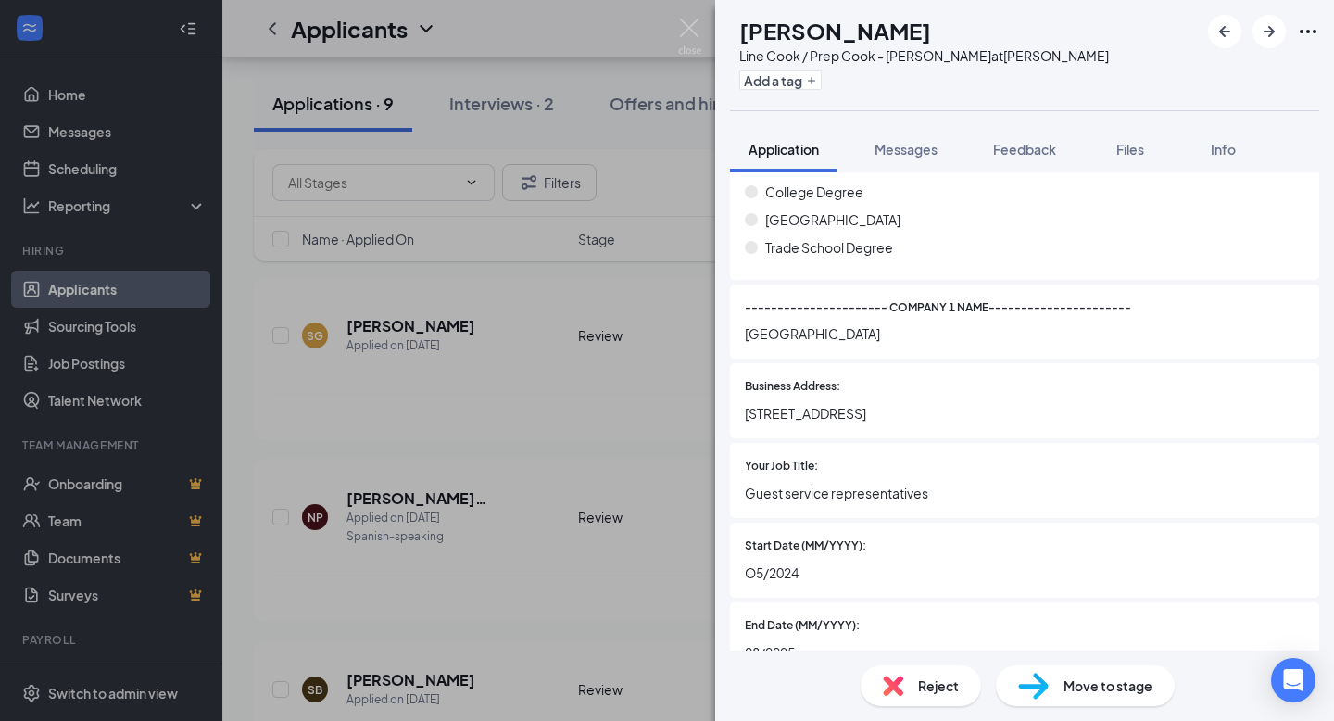
scroll to position [1764, 0]
